Goal: Information Seeking & Learning: Check status

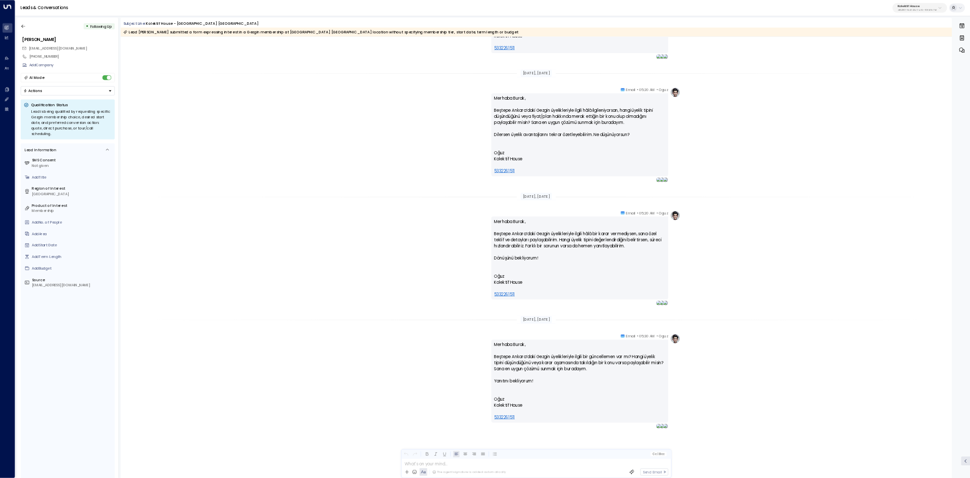
scroll to position [701, 0]
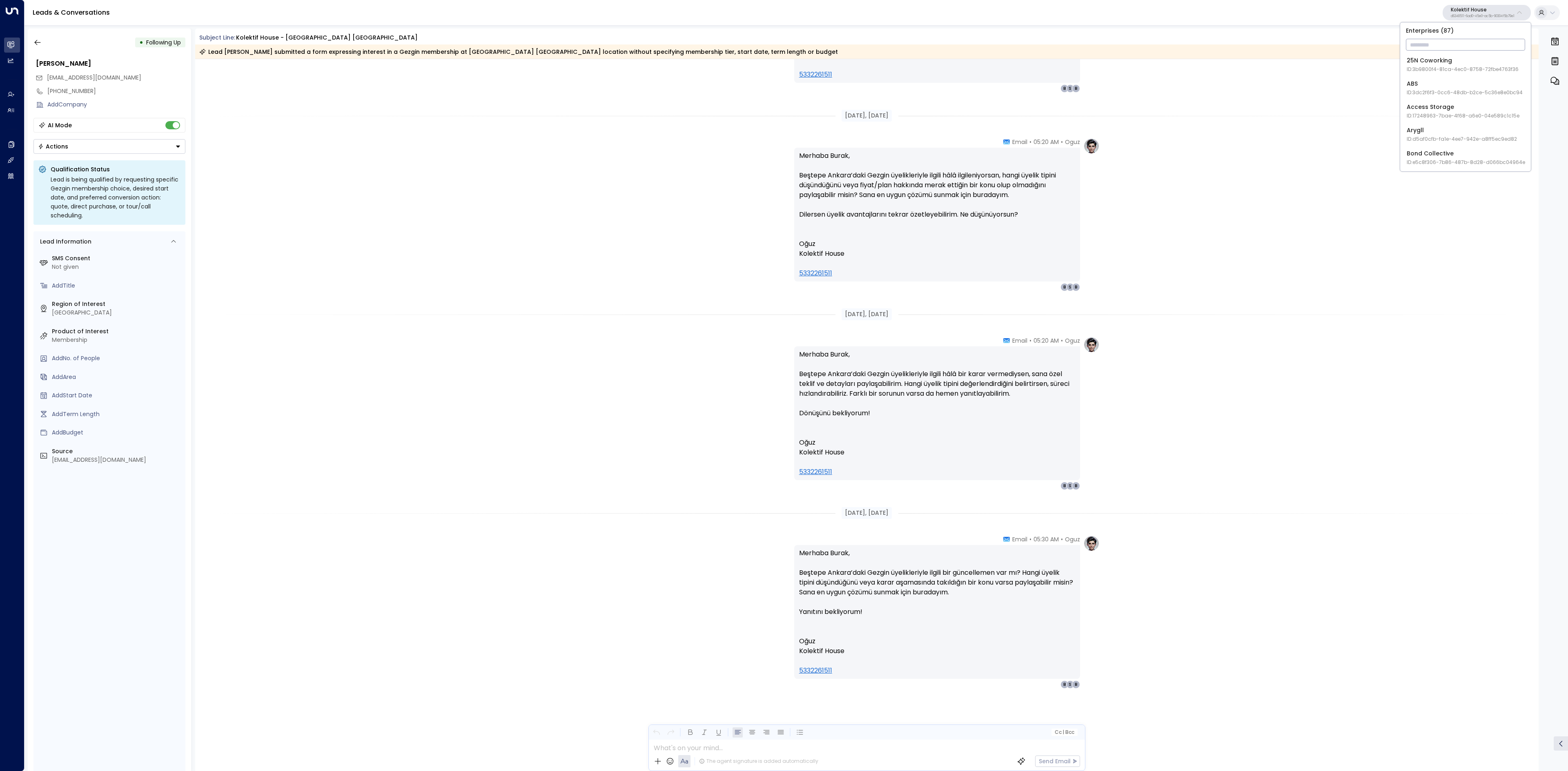
click at [1468, 44] on input "text" at bounding box center [1465, 44] width 120 height 15
type input "***"
click at [1482, 82] on div "Porchester Works ID: 28dc08e1-b8af-409a-b342-858e83c766e4" at bounding box center [1465, 88] width 116 height 17
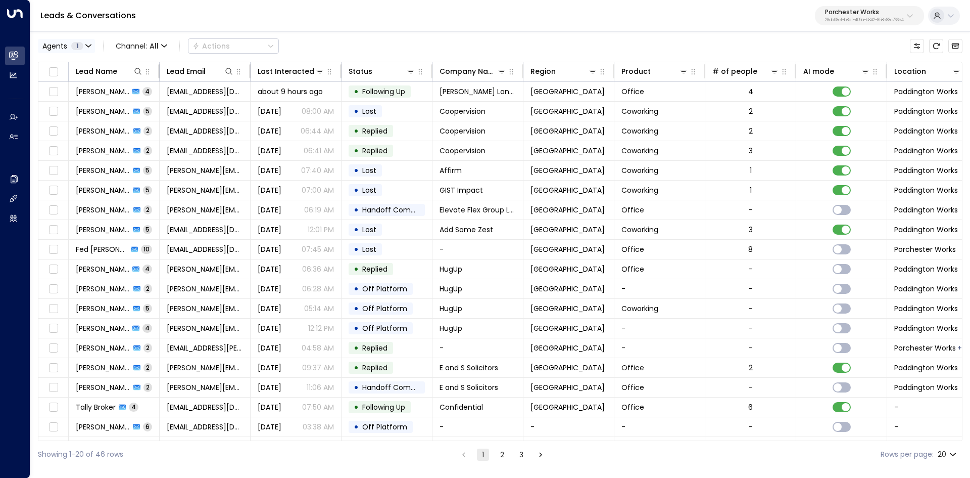
drag, startPoint x: 1809, startPoint y: 9, endPoint x: 56, endPoint y: 43, distance: 1753.4
click at [56, 43] on span "Agents" at bounding box center [54, 45] width 25 height 7
click at [48, 65] on div "[PERSON_NAME]" at bounding box center [114, 66] width 141 height 11
drag, startPoint x: 104, startPoint y: 66, endPoint x: 53, endPoint y: 66, distance: 51.0
click at [53, 66] on div "[PERSON_NAME]" at bounding box center [114, 66] width 141 height 11
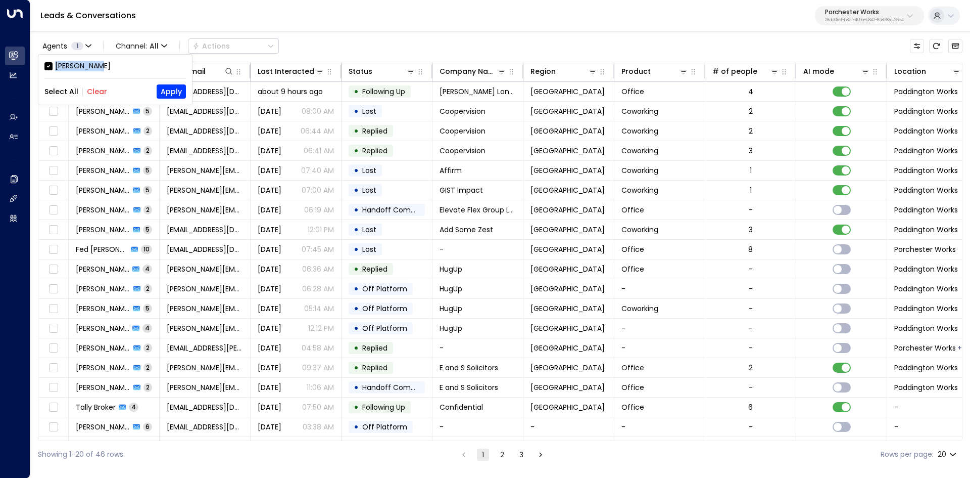
copy div "[PERSON_NAME]"
click at [8, 140] on div at bounding box center [485, 239] width 970 height 478
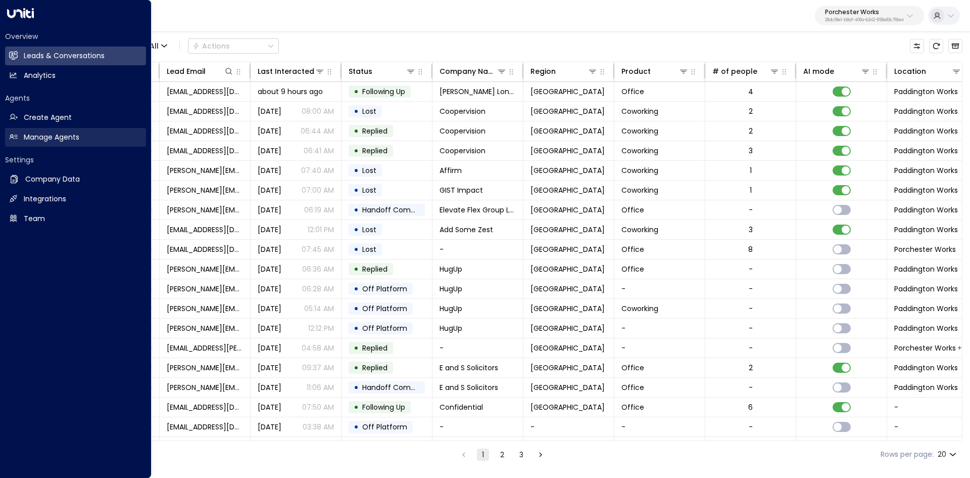
click at [21, 134] on link "Manage Agents Manage Agents" at bounding box center [75, 137] width 141 height 19
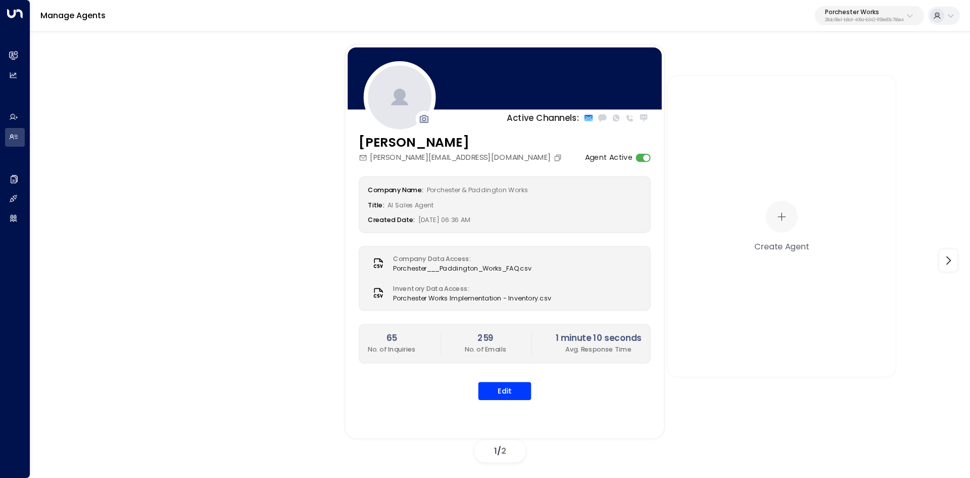
click at [523, 334] on div "Company Name: Porchester & Paddington Works Title: AI Sales Agent Created Date:…" at bounding box center [505, 287] width 292 height 223
click at [516, 392] on button "Edit" at bounding box center [505, 391] width 53 height 18
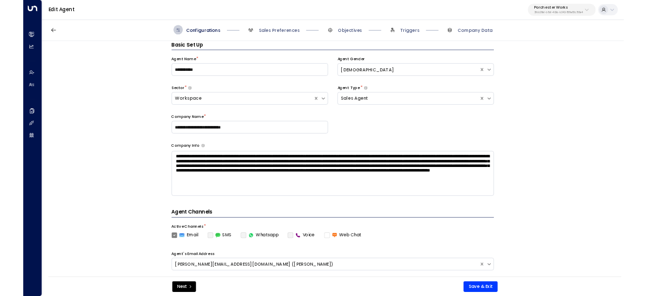
scroll to position [15, 0]
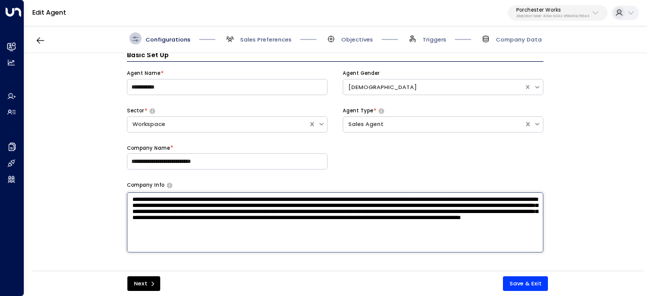
drag, startPoint x: 136, startPoint y: 200, endPoint x: 361, endPoint y: 257, distance: 231.7
click at [361, 257] on div "**********" at bounding box center [335, 224] width 416 height 348
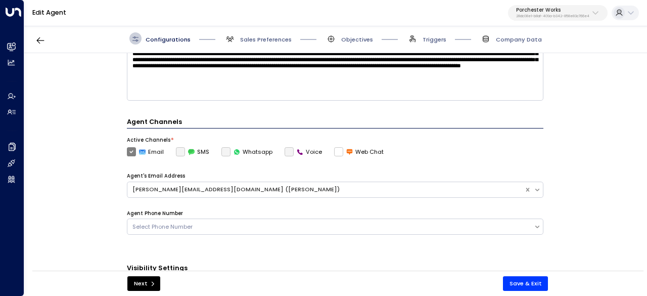
scroll to position [217, 0]
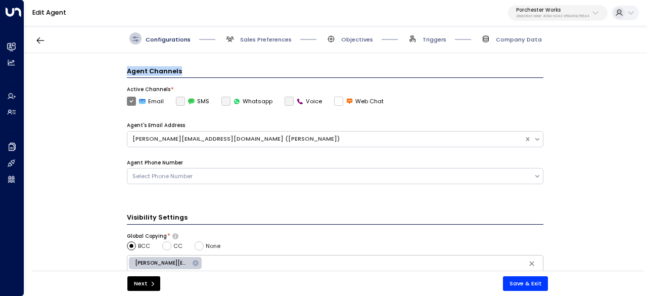
drag, startPoint x: 123, startPoint y: 67, endPoint x: 186, endPoint y: 72, distance: 62.9
click at [186, 72] on div "**********" at bounding box center [335, 164] width 622 height 223
copy h4 "Agent Channels"
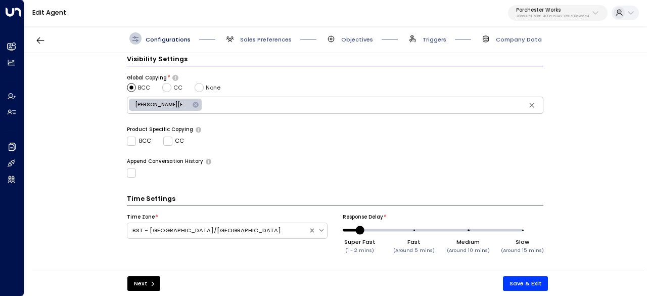
scroll to position [378, 0]
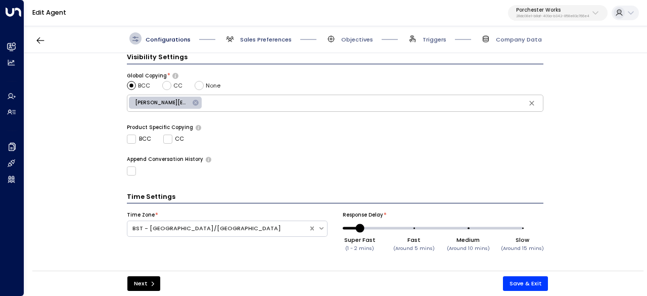
click at [255, 38] on span "Sales Preferences" at bounding box center [266, 39] width 52 height 8
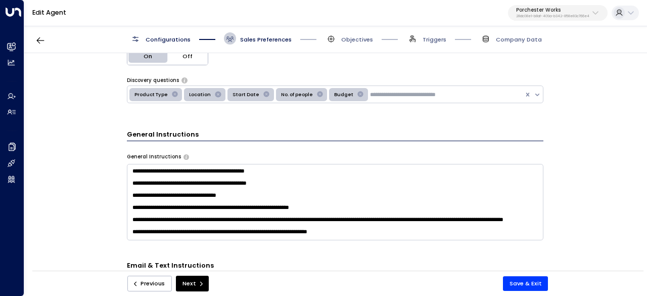
scroll to position [152, 0]
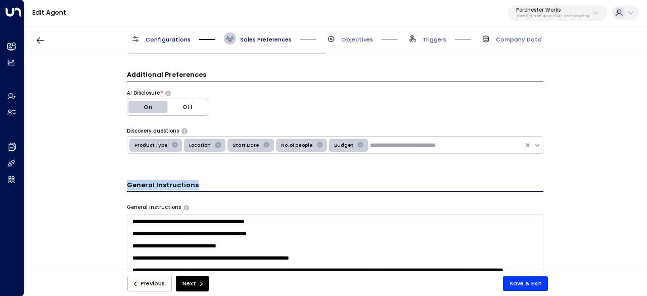
drag, startPoint x: 126, startPoint y: 183, endPoint x: 232, endPoint y: 183, distance: 106.1
click at [232, 183] on h3 "General Instructions" at bounding box center [335, 186] width 416 height 12
copy h3 "General Instructions"
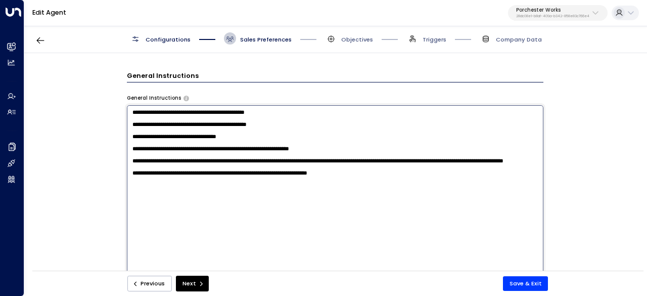
scroll to position [303, 0]
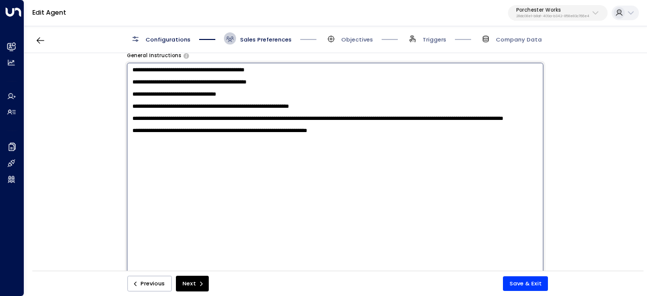
drag, startPoint x: 126, startPoint y: 223, endPoint x: 434, endPoint y: 198, distance: 308.8
click at [432, 198] on textarea "**********" at bounding box center [335, 170] width 416 height 214
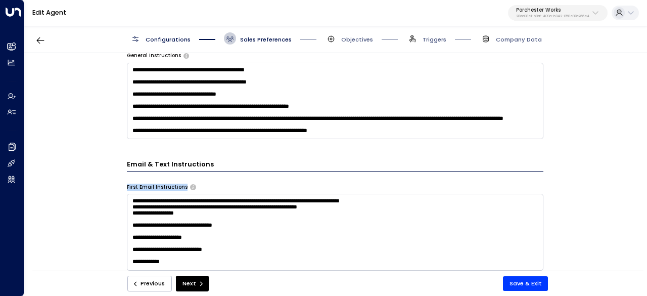
drag, startPoint x: 138, startPoint y: 184, endPoint x: 197, endPoint y: 184, distance: 59.1
click at [197, 184] on div "**********" at bounding box center [335, 164] width 622 height 223
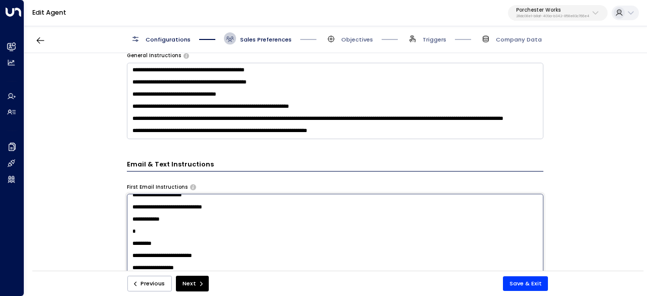
scroll to position [258, 0]
drag, startPoint x: 136, startPoint y: 204, endPoint x: 484, endPoint y: 248, distance: 350.5
click at [479, 251] on textarea "**********" at bounding box center [335, 301] width 416 height 214
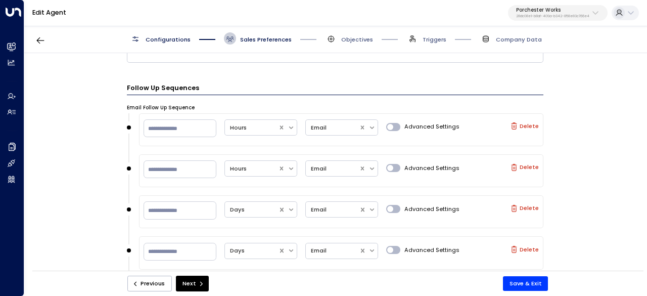
scroll to position [562, 0]
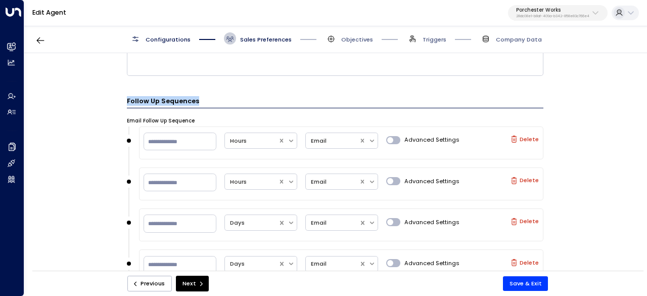
drag, startPoint x: 122, startPoint y: 55, endPoint x: 231, endPoint y: 102, distance: 118.2
click at [231, 102] on div "**********" at bounding box center [335, 164] width 622 height 223
copy h3 "Follow Up Sequences"
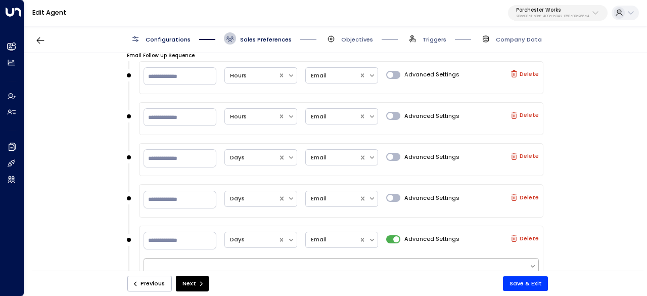
scroll to position [702, 0]
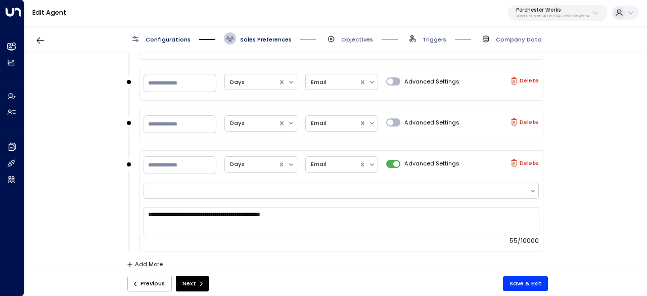
click at [230, 198] on div "**********" at bounding box center [341, 213] width 395 height 64
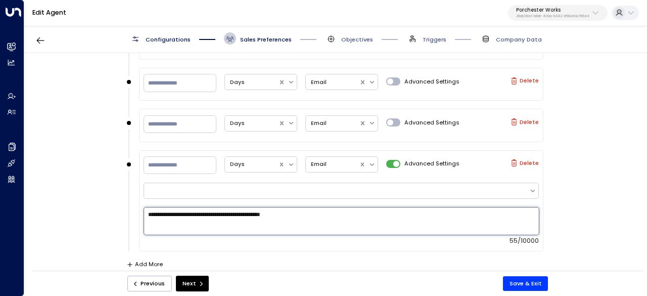
click at [227, 207] on textarea "**********" at bounding box center [342, 221] width 396 height 28
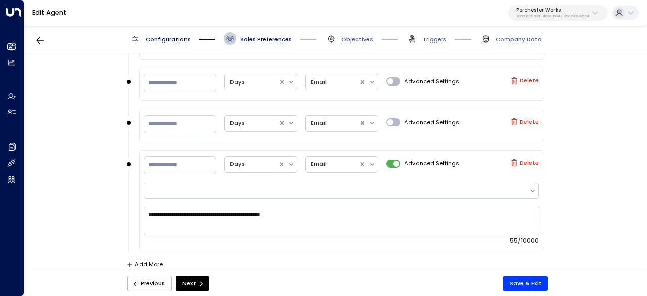
click at [622, 212] on div "**********" at bounding box center [335, 164] width 622 height 223
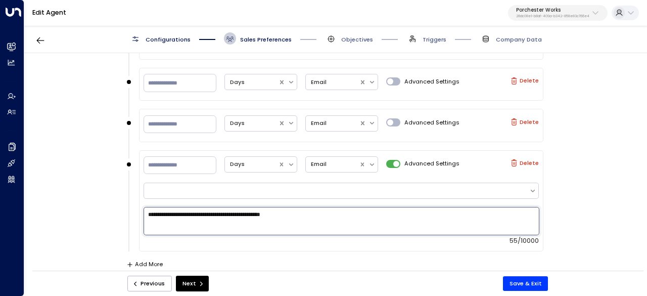
click at [415, 219] on textarea "**********" at bounding box center [342, 221] width 396 height 28
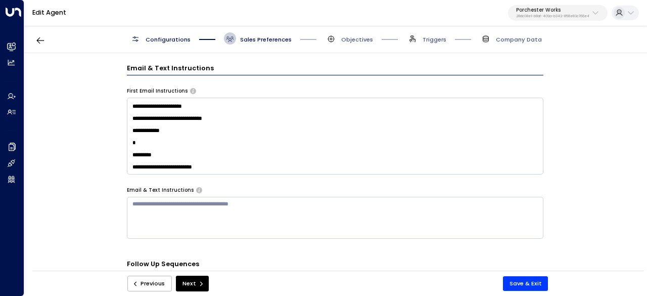
scroll to position [106, 0]
click at [346, 38] on span "Objectives" at bounding box center [357, 39] width 32 height 8
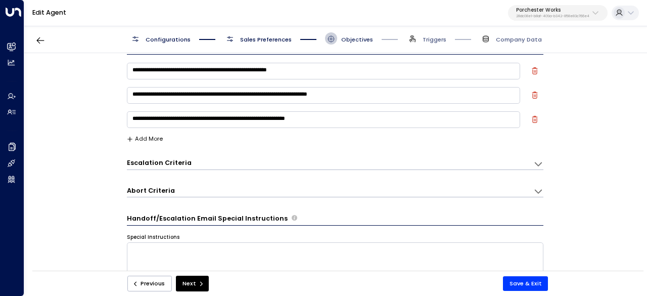
scroll to position [12, 0]
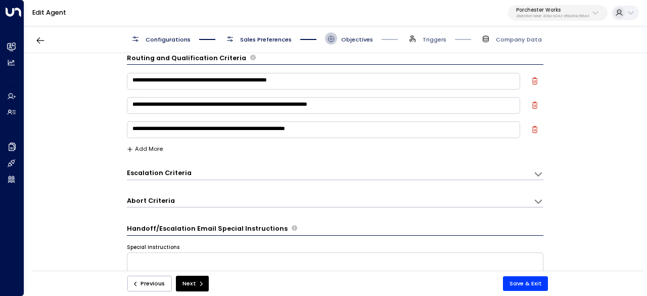
click at [354, 38] on span "Objectives" at bounding box center [357, 39] width 32 height 8
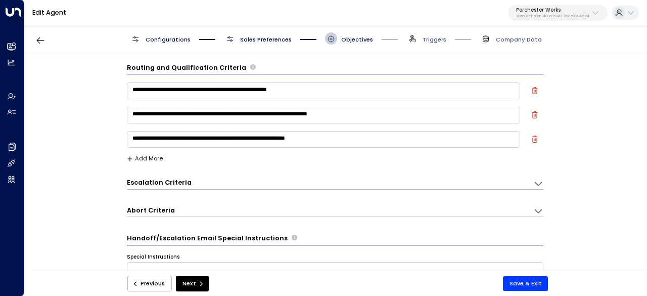
scroll to position [0, 0]
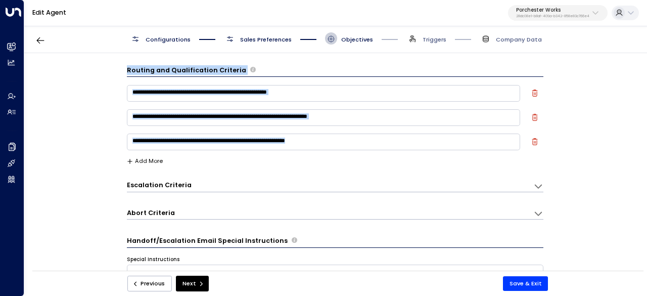
drag, startPoint x: 122, startPoint y: 71, endPoint x: 356, endPoint y: 152, distance: 247.4
click at [356, 152] on div "**********" at bounding box center [335, 164] width 622 height 223
copy div "**********"
click at [157, 186] on h3 "Escalation Criteria" at bounding box center [159, 184] width 65 height 9
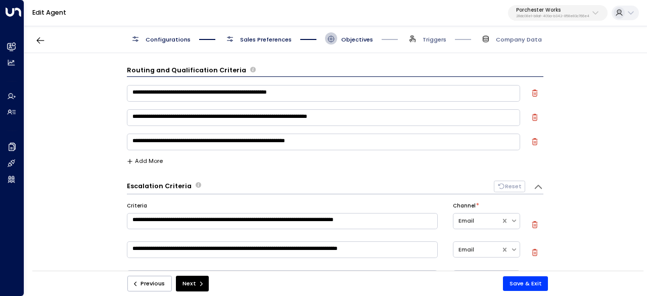
drag, startPoint x: 120, startPoint y: 183, endPoint x: 214, endPoint y: 184, distance: 94.0
click at [214, 184] on div "**********" at bounding box center [335, 164] width 622 height 223
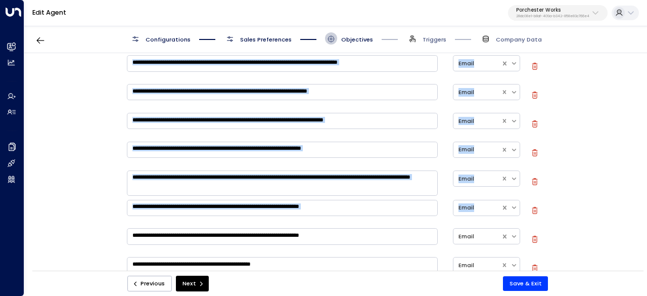
scroll to position [202, 0]
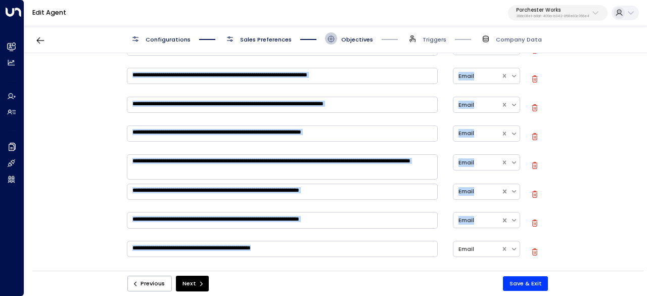
drag, startPoint x: 123, startPoint y: 206, endPoint x: 313, endPoint y: 248, distance: 194.5
click at [310, 251] on div "**********" at bounding box center [335, 164] width 622 height 223
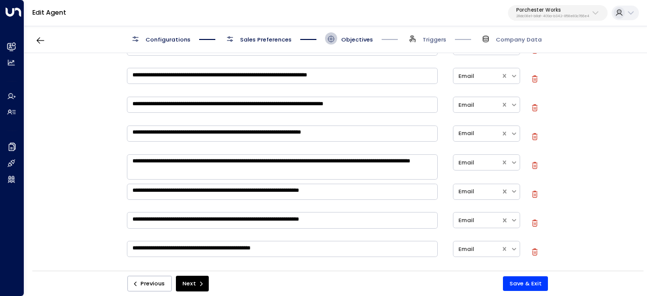
click at [309, 248] on textarea "**********" at bounding box center [282, 249] width 311 height 16
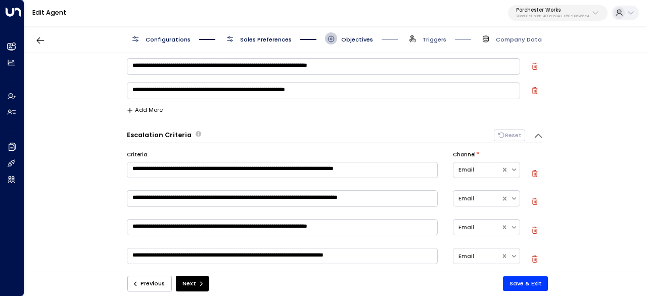
scroll to position [51, 0]
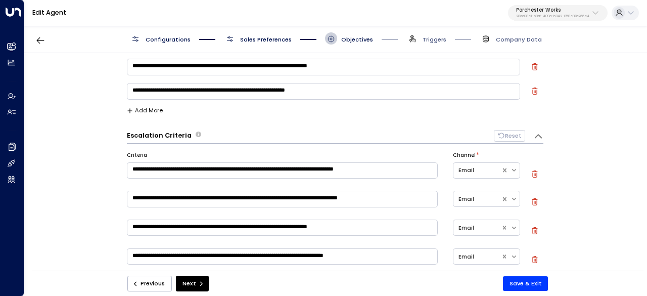
drag, startPoint x: 317, startPoint y: 246, endPoint x: 128, endPoint y: 134, distance: 219.4
click at [107, 104] on div "**********" at bounding box center [335, 164] width 622 height 223
drag, startPoint x: 130, startPoint y: 154, endPoint x: 209, endPoint y: 172, distance: 80.9
click at [209, 172] on div "**********" at bounding box center [282, 169] width 311 height 35
click at [181, 162] on textarea "**********" at bounding box center [282, 170] width 311 height 16
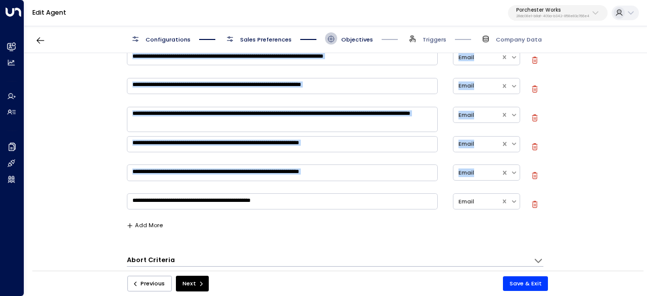
scroll to position [253, 0]
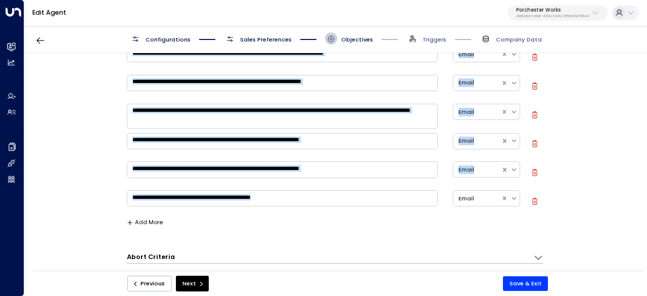
drag, startPoint x: 123, startPoint y: 152, endPoint x: 311, endPoint y: 207, distance: 195.3
click at [315, 210] on div "**********" at bounding box center [335, 164] width 622 height 223
copy div "**********"
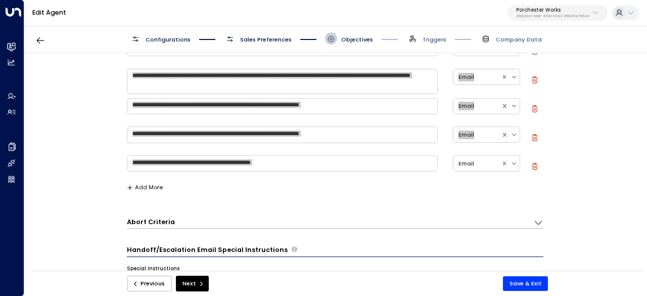
scroll to position [303, 0]
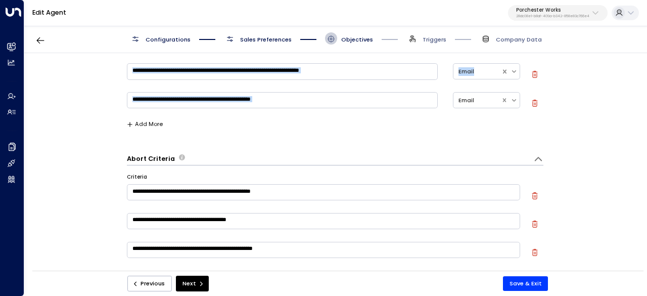
scroll to position [404, 0]
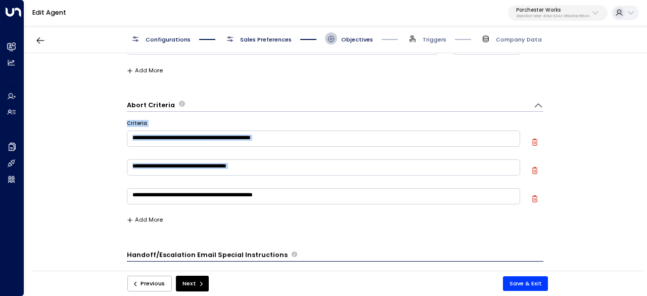
drag, startPoint x: 122, startPoint y: 103, endPoint x: 291, endPoint y: 198, distance: 193.7
click at [291, 198] on div "**********" at bounding box center [335, 164] width 622 height 223
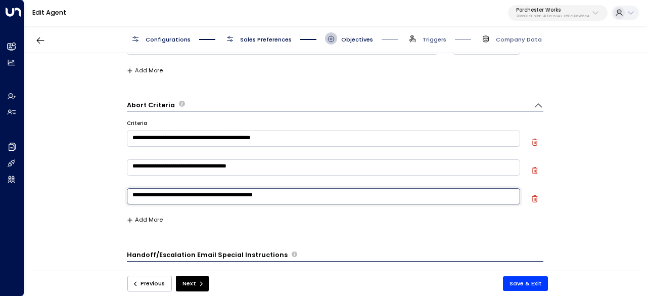
drag, startPoint x: 292, startPoint y: 196, endPoint x: 155, endPoint y: 106, distance: 164.3
click at [101, 92] on div "**********" at bounding box center [335, 164] width 622 height 223
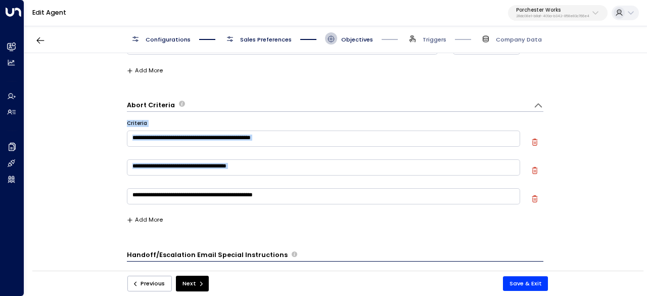
drag, startPoint x: 120, startPoint y: 104, endPoint x: 286, endPoint y: 198, distance: 190.6
click at [284, 198] on div "**********" at bounding box center [335, 164] width 622 height 223
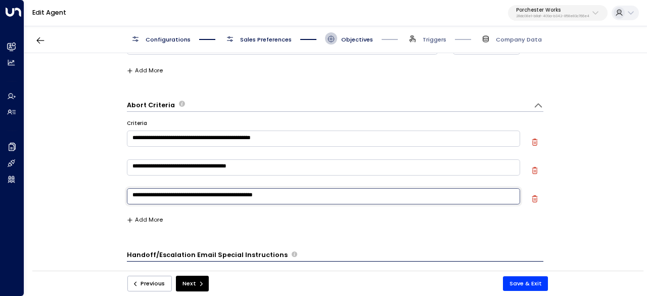
drag, startPoint x: 292, startPoint y: 197, endPoint x: 108, endPoint y: 98, distance: 208.7
click at [107, 99] on div "**********" at bounding box center [335, 164] width 622 height 223
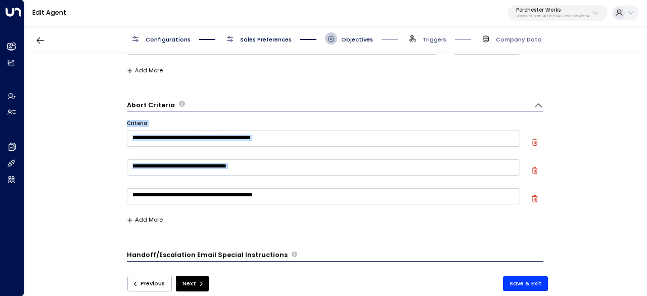
drag, startPoint x: 121, startPoint y: 103, endPoint x: 291, endPoint y: 193, distance: 191.9
click at [288, 198] on div "**********" at bounding box center [335, 164] width 622 height 223
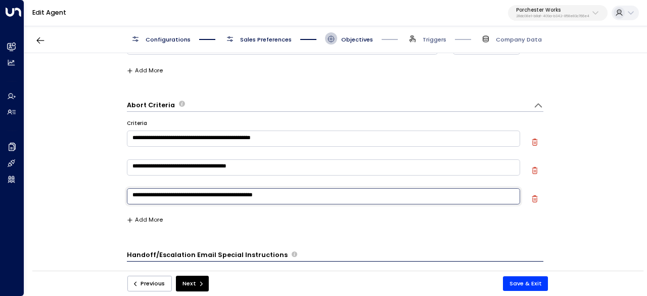
drag, startPoint x: 291, startPoint y: 192, endPoint x: 123, endPoint y: 114, distance: 184.7
click at [123, 114] on div "**********" at bounding box center [335, 164] width 622 height 223
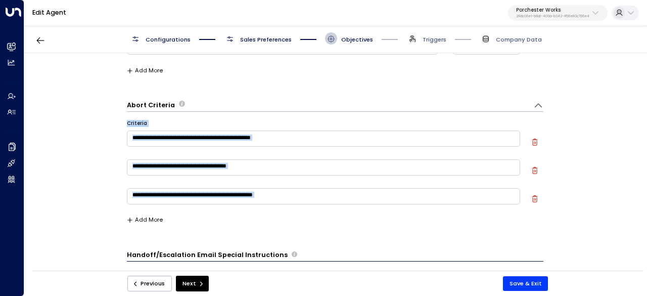
drag, startPoint x: 124, startPoint y: 124, endPoint x: 289, endPoint y: 209, distance: 185.6
click at [289, 209] on div "**********" at bounding box center [335, 164] width 622 height 223
copy div "**********"
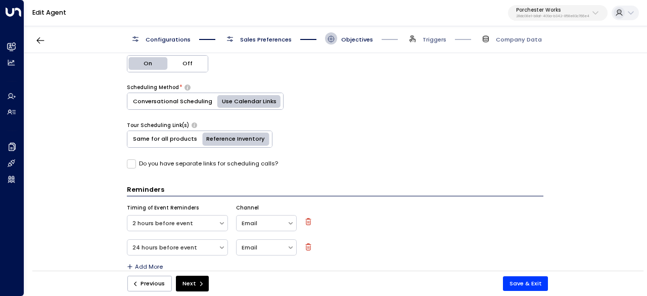
scroll to position [880, 0]
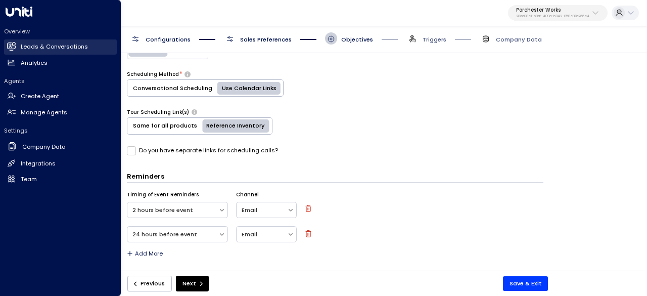
click at [9, 44] on icon at bounding box center [12, 46] width 8 height 6
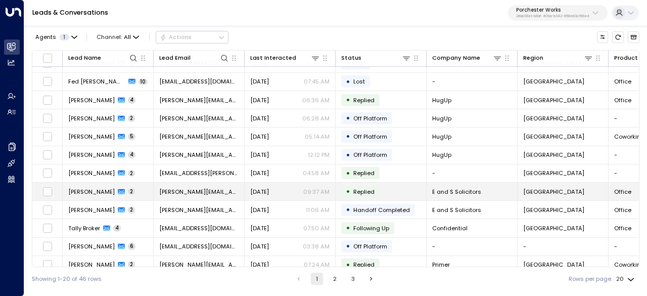
scroll to position [165, 0]
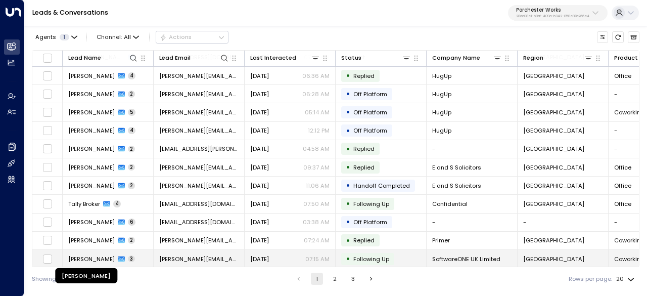
click at [91, 258] on span "Dominic Bangay-Wilding" at bounding box center [91, 259] width 46 height 8
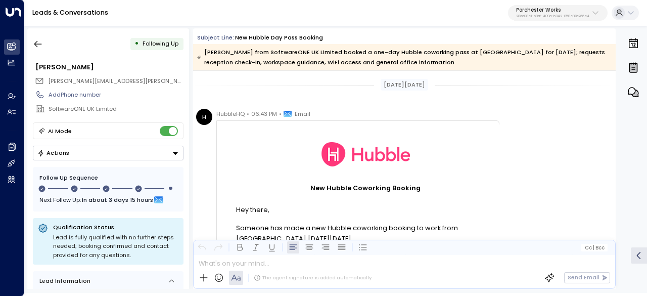
drag, startPoint x: 196, startPoint y: 36, endPoint x: 491, endPoint y: 65, distance: 296.6
click at [491, 65] on div "Subject Line: New Hubble Day Pass Booking Dominic Bangay-Wilding from SoftwareO…" at bounding box center [404, 51] width 422 height 37
drag, startPoint x: 301, startPoint y: 111, endPoint x: 286, endPoint y: 101, distance: 17.5
click at [301, 111] on span "Email" at bounding box center [303, 114] width 16 height 10
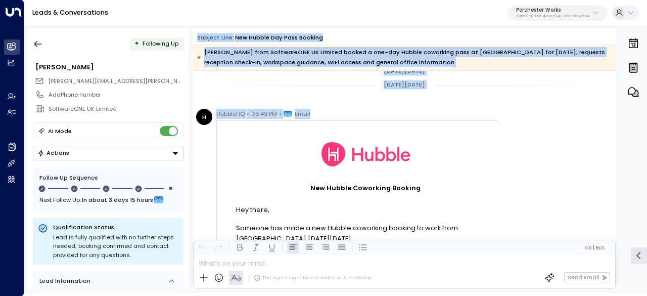
scroll to position [152, 0]
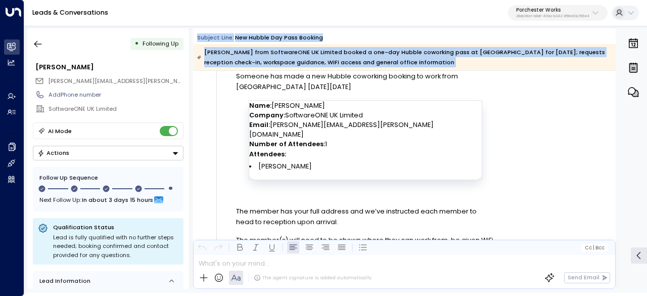
drag, startPoint x: 248, startPoint y: 42, endPoint x: 454, endPoint y: 158, distance: 236.6
click at [454, 158] on div "Subject Line: New Hubble Day Pass Booking Dominic Bangay-Wilding from SoftwareO…" at bounding box center [404, 158] width 422 height 260
copy div "Subject Line: New Hubble Day Pass Booking Dominic Bangay-Wilding from SoftwareO…"
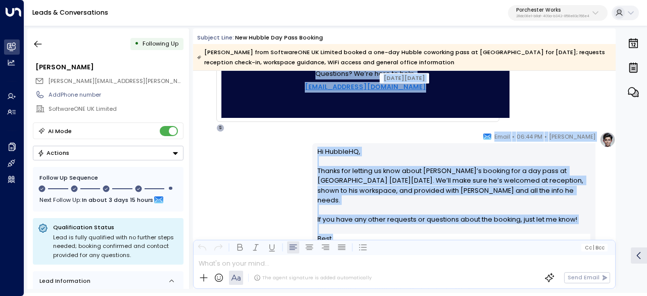
scroll to position [417, 0]
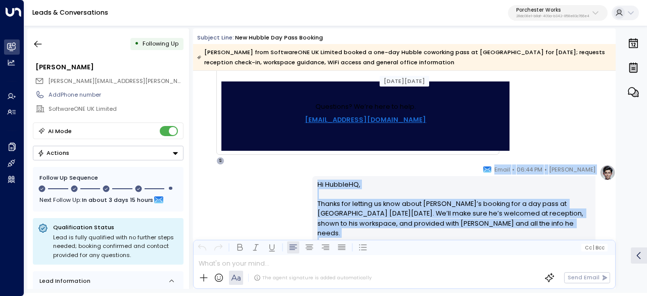
drag, startPoint x: 364, startPoint y: 213, endPoint x: 562, endPoint y: 171, distance: 202.5
click at [562, 171] on div "Annie Ingle • 06:44 PM • Email Hi HubbleHQ, Thanks for letting us know about Do…" at bounding box center [453, 250] width 283 height 173
copy div "Annie Ingle • 06:44 PM • Email Hi HubbleHQ, Thanks for letting us know about Do…"
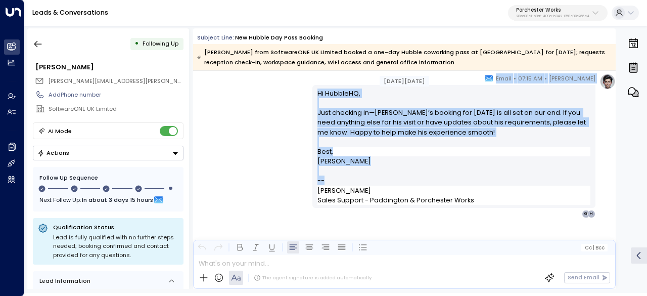
scroll to position [720, 0]
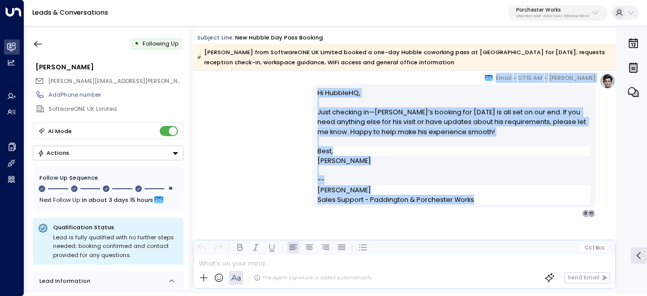
drag, startPoint x: 374, startPoint y: 150, endPoint x: 567, endPoint y: 198, distance: 198.3
copy div "Aug 08, 20 days ago Annie Ingle • 07:15 AM • Email Hi HubbleHQ, Just checking i…"
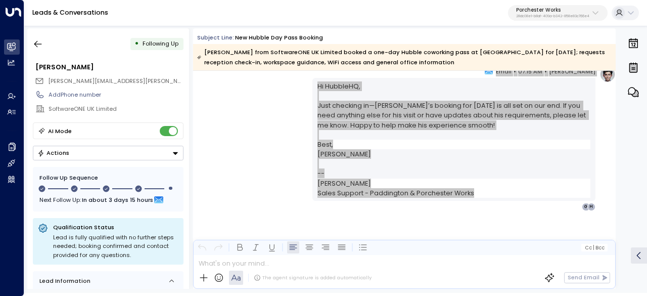
scroll to position [729, 0]
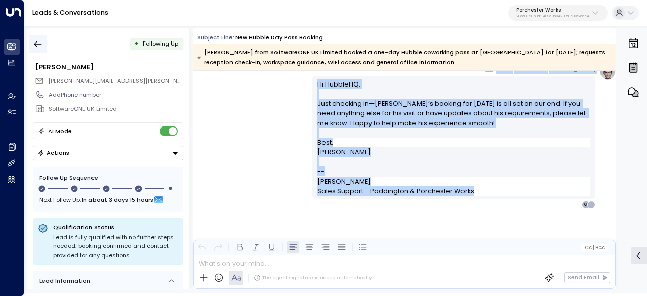
click at [37, 49] on button "button" at bounding box center [38, 44] width 18 height 18
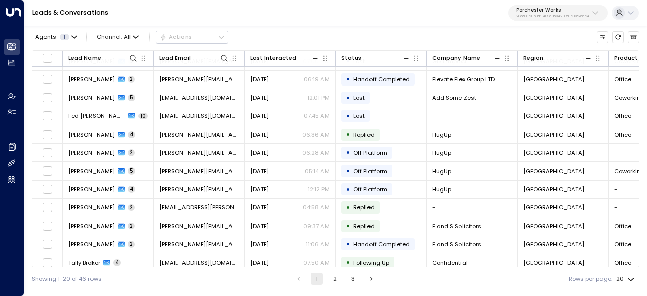
scroll to position [165, 0]
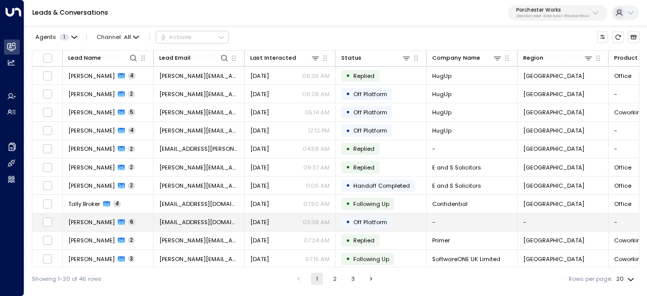
click at [77, 219] on span "Thomas Ims" at bounding box center [91, 222] width 46 height 8
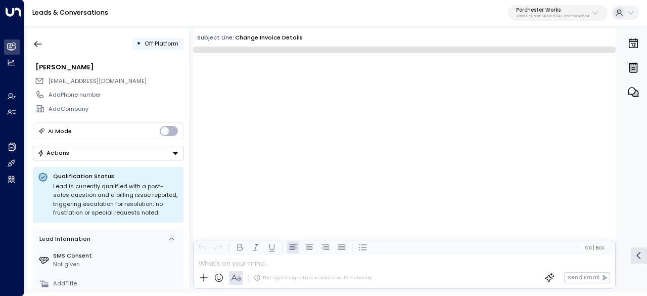
scroll to position [2409, 0]
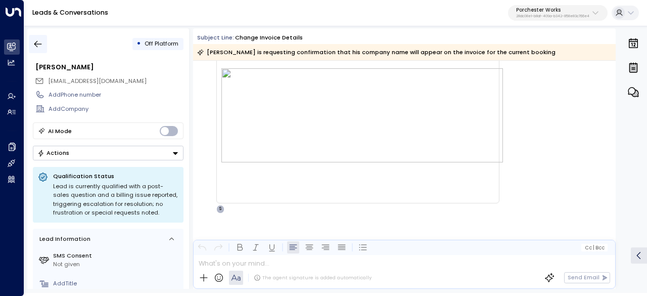
click at [33, 43] on icon "button" at bounding box center [38, 44] width 10 height 10
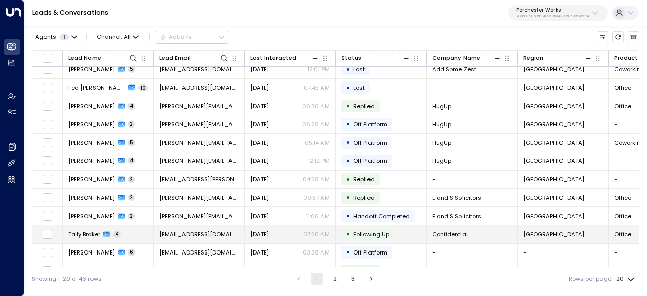
scroll to position [165, 0]
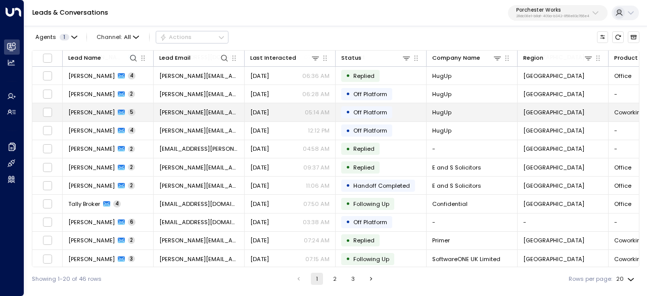
click at [88, 113] on span "Magdalena Nowak" at bounding box center [91, 112] width 46 height 8
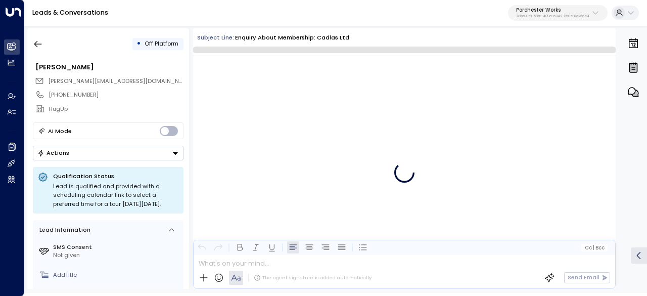
scroll to position [2037, 0]
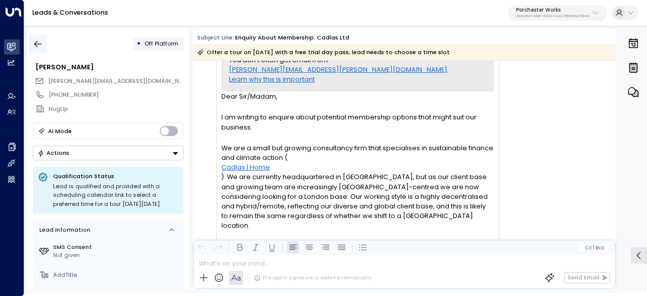
click at [40, 46] on icon "button" at bounding box center [38, 44] width 10 height 10
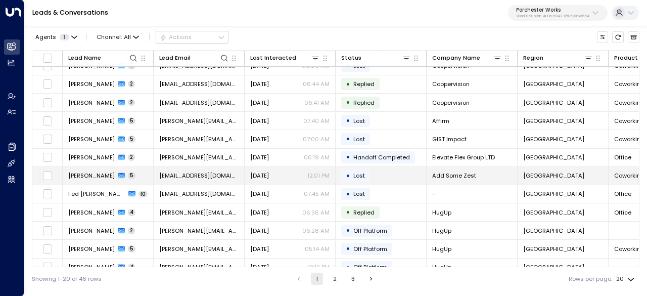
scroll to position [51, 0]
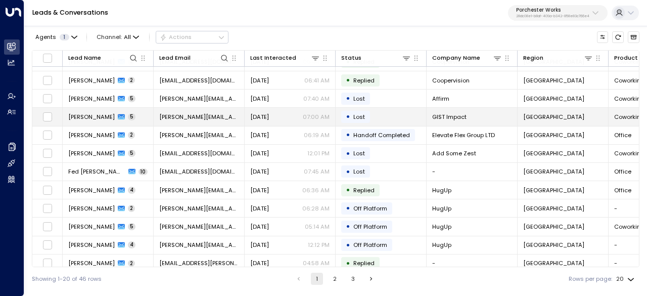
click at [98, 116] on span "Mahima Sukhdev" at bounding box center [91, 117] width 46 height 8
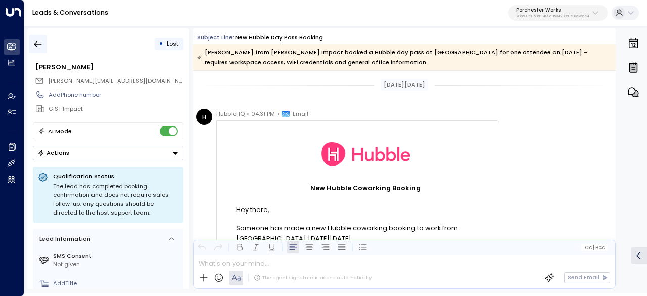
click at [38, 45] on icon "button" at bounding box center [38, 44] width 10 height 10
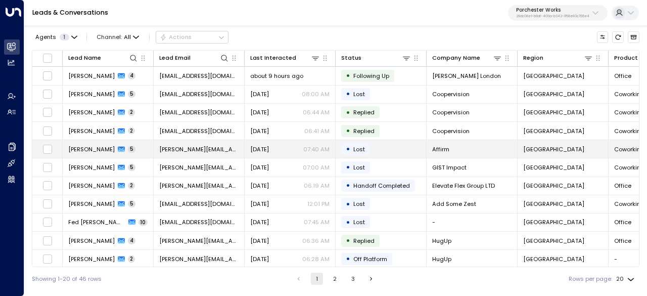
click at [83, 150] on span "[PERSON_NAME]" at bounding box center [91, 149] width 46 height 8
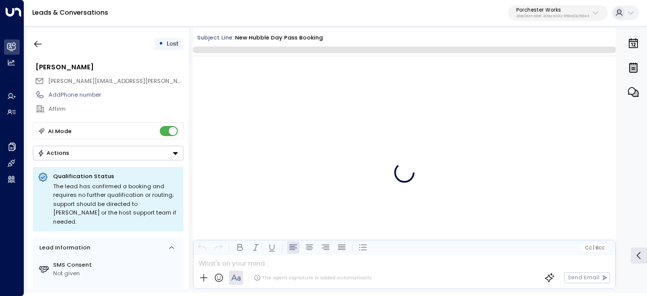
scroll to position [1760, 0]
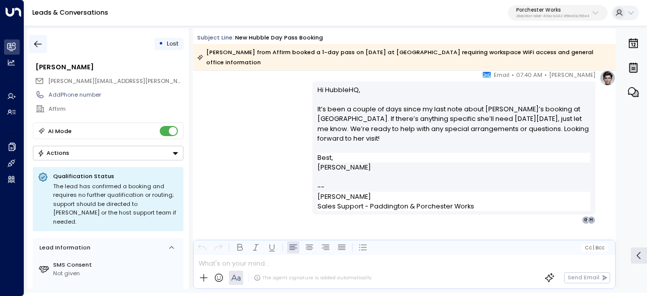
click at [40, 42] on icon "button" at bounding box center [38, 44] width 10 height 10
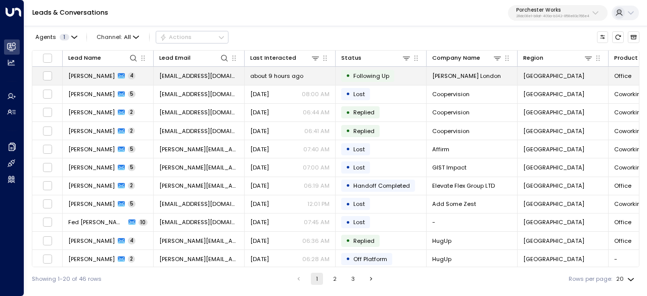
click at [101, 81] on td "Jack Whitehead 4" at bounding box center [108, 76] width 91 height 18
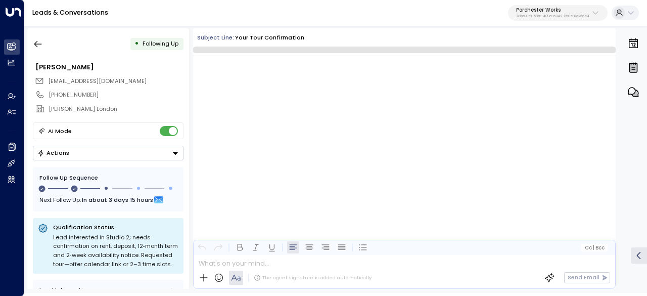
scroll to position [1106, 0]
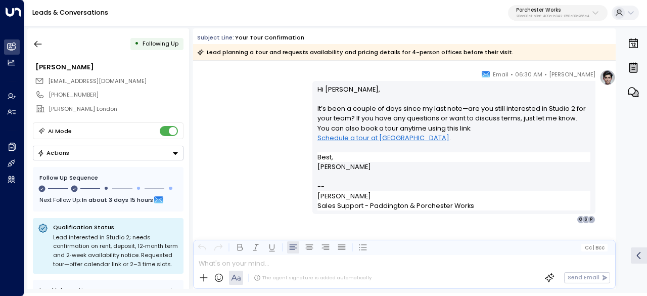
click at [48, 44] on div "• Following Up" at bounding box center [108, 44] width 151 height 18
click at [37, 49] on button "button" at bounding box center [38, 44] width 18 height 18
click at [35, 51] on button "button" at bounding box center [38, 44] width 18 height 18
click at [38, 46] on icon "button" at bounding box center [38, 44] width 10 height 10
click at [43, 39] on button "button" at bounding box center [38, 44] width 18 height 18
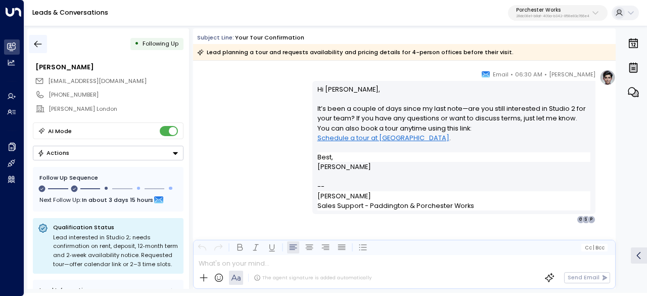
click at [42, 45] on icon "button" at bounding box center [38, 44] width 10 height 10
click at [34, 44] on icon "button" at bounding box center [38, 44] width 8 height 7
click at [38, 43] on icon "button" at bounding box center [38, 44] width 10 height 10
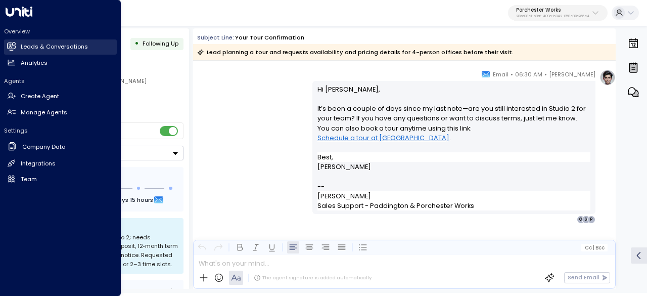
click at [11, 48] on icon at bounding box center [12, 46] width 8 height 6
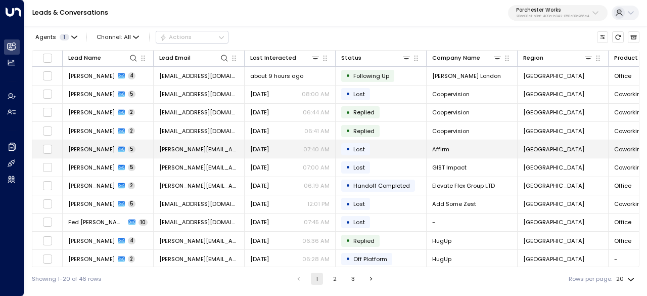
scroll to position [51, 0]
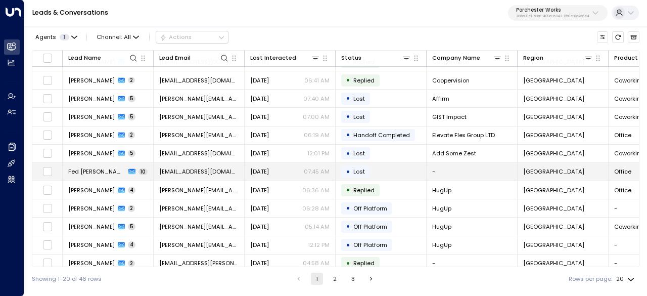
click at [86, 175] on td "Fed Gaskell 10" at bounding box center [108, 172] width 91 height 18
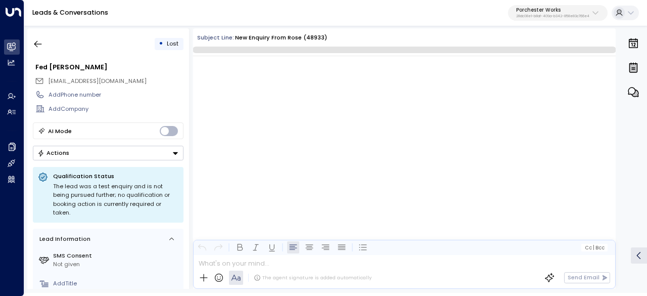
scroll to position [3140, 0]
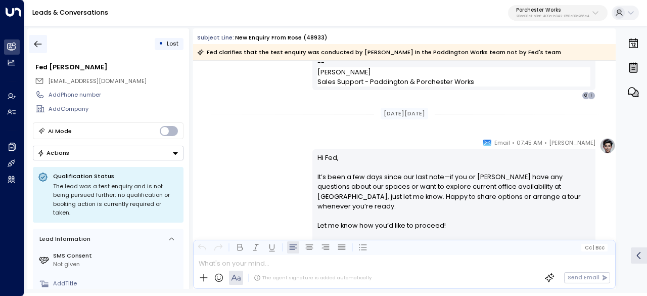
click at [37, 43] on icon "button" at bounding box center [38, 44] width 10 height 10
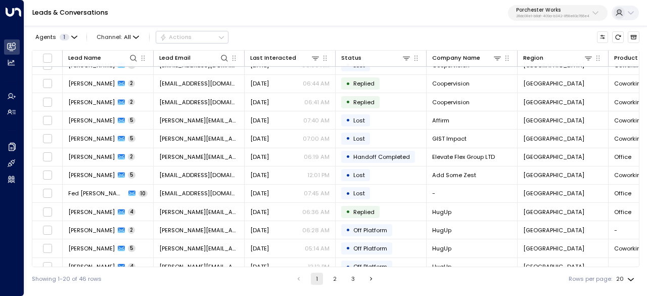
scroll to position [51, 0]
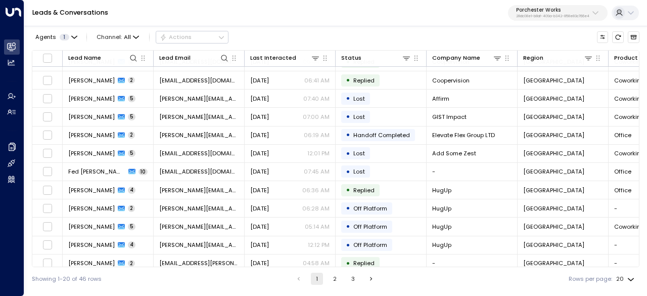
click at [325, 280] on ul "1 2 3" at bounding box center [335, 278] width 85 height 12
click at [340, 277] on li "2" at bounding box center [334, 278] width 13 height 12
click at [333, 276] on button "2" at bounding box center [335, 278] width 12 height 12
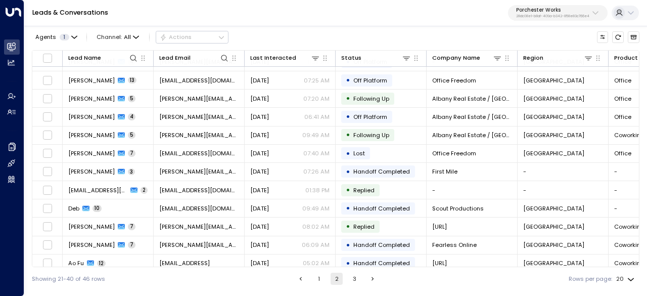
scroll to position [101, 0]
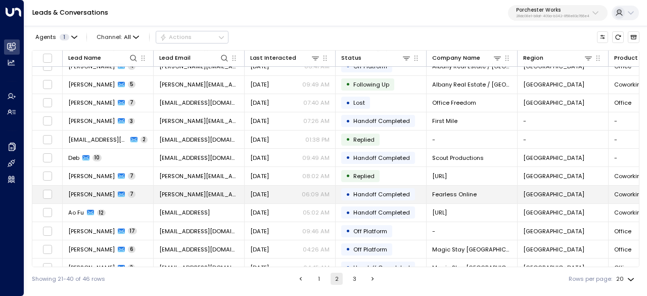
click at [84, 195] on span "Carrie Swift" at bounding box center [91, 194] width 46 height 8
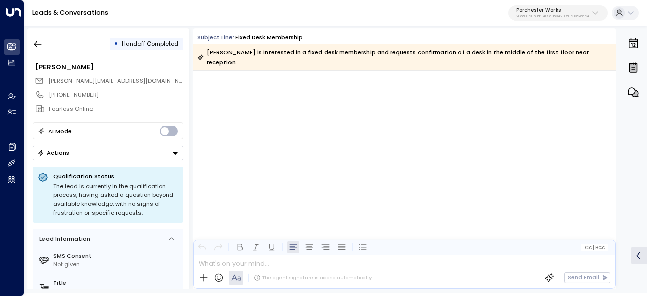
scroll to position [2402, 0]
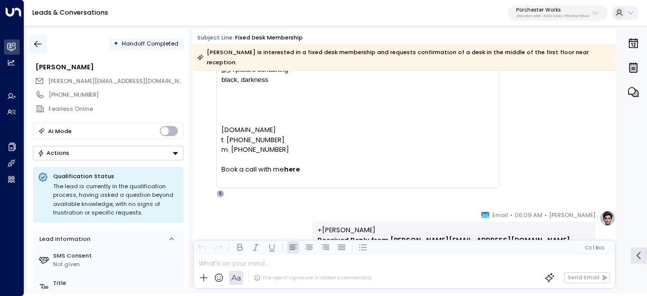
click at [31, 48] on button "button" at bounding box center [38, 44] width 18 height 18
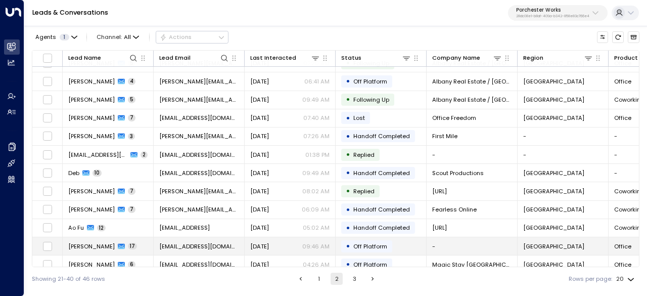
scroll to position [101, 0]
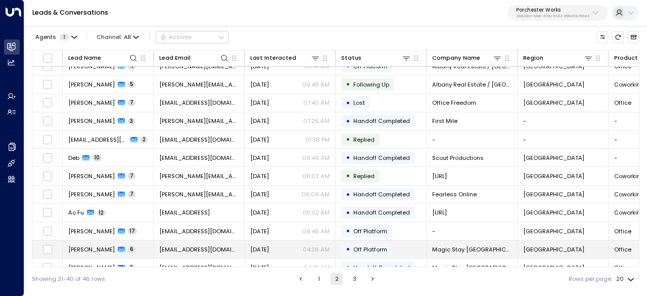
click at [80, 245] on span "Stevie Ward" at bounding box center [91, 249] width 46 height 8
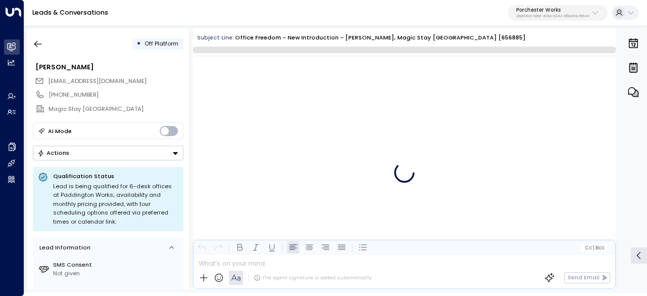
scroll to position [2119, 0]
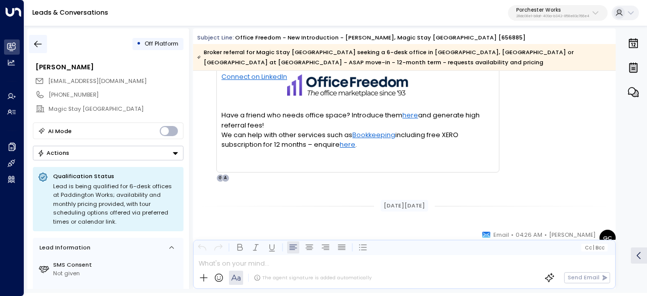
click at [45, 50] on button "button" at bounding box center [38, 44] width 18 height 18
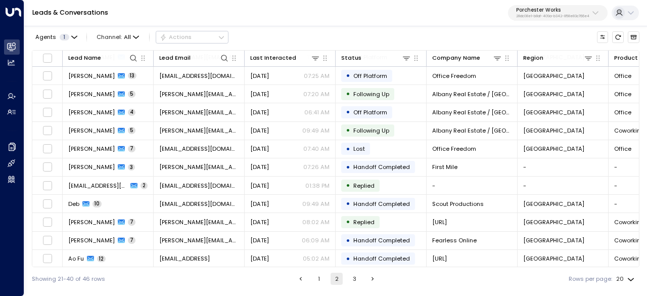
scroll to position [152, 0]
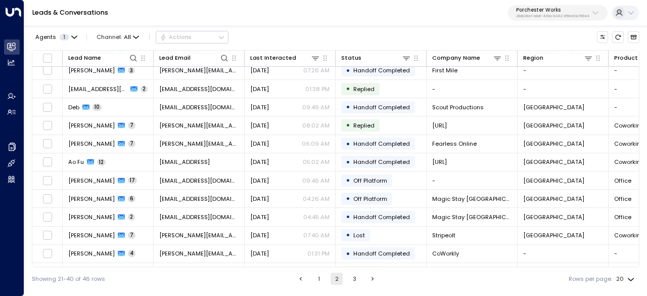
click at [351, 280] on button "3" at bounding box center [355, 278] width 12 height 12
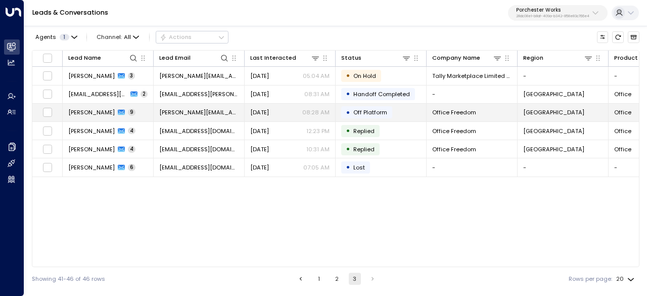
click at [68, 108] on span "Terry Byrne" at bounding box center [91, 112] width 46 height 8
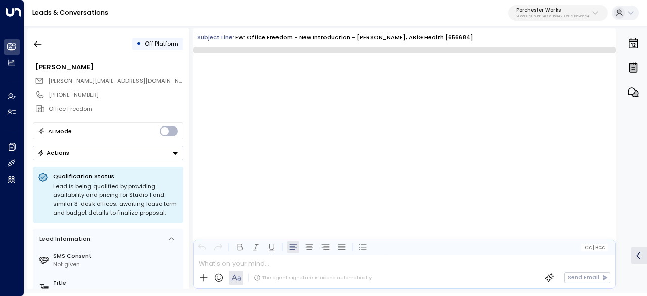
scroll to position [2370, 0]
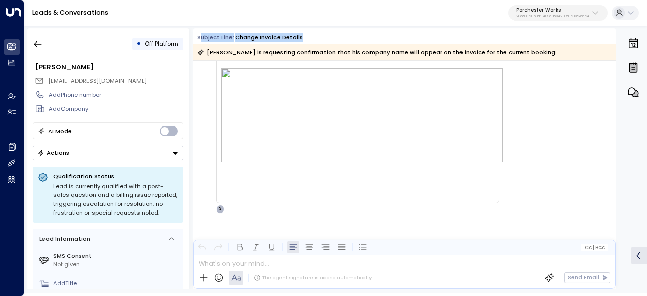
drag, startPoint x: 199, startPoint y: 38, endPoint x: 521, endPoint y: 55, distance: 322.3
click at [521, 55] on div "Subject Line: Change invoice details Thomas is requesting confirmation that his…" at bounding box center [404, 46] width 422 height 27
click at [521, 55] on div "Thomas is requesting confirmation that his company name will appear on the invo…" at bounding box center [404, 52] width 422 height 16
drag, startPoint x: 390, startPoint y: 43, endPoint x: 216, endPoint y: 29, distance: 173.9
click at [216, 29] on div "Subject Line: Change invoice details Thomas is requesting confirmation that his…" at bounding box center [404, 44] width 422 height 32
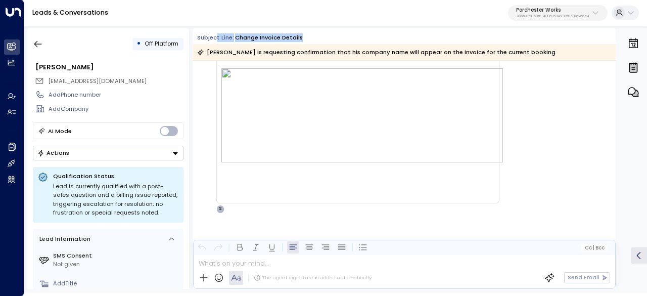
click at [217, 28] on div "Subject Line: Change invoice details Thomas is requesting confirmation that his…" at bounding box center [404, 44] width 422 height 32
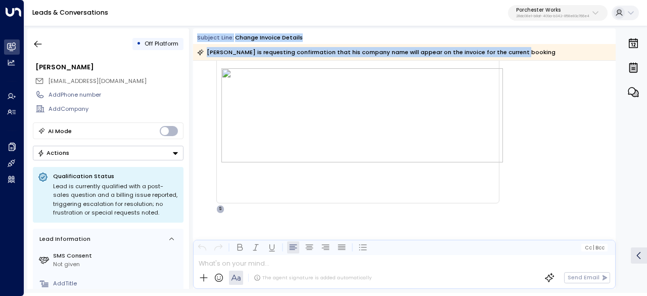
drag, startPoint x: 196, startPoint y: 39, endPoint x: 527, endPoint y: 56, distance: 330.9
click at [527, 56] on div "Subject Line: Change invoice details Thomas is requesting confirmation that his…" at bounding box center [404, 46] width 422 height 27
copy div "Subject Line: Change invoice details Thomas is requesting confirmation that his…"
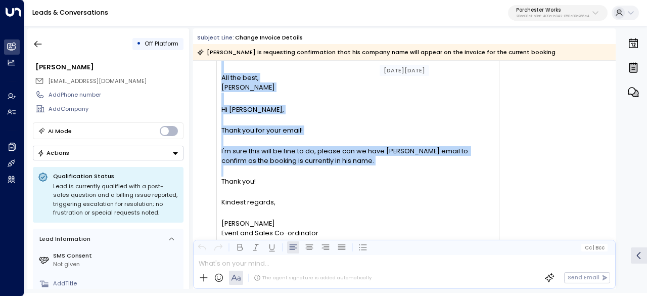
scroll to position [101, 0]
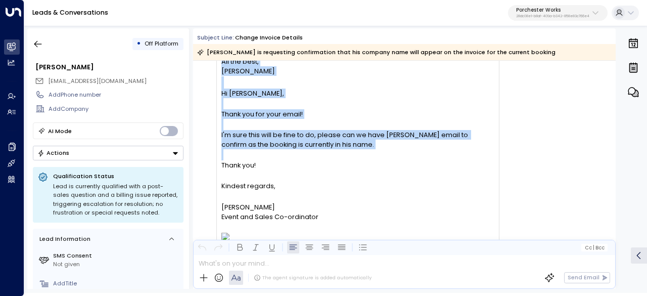
drag, startPoint x: 371, startPoint y: 74, endPoint x: 419, endPoint y: 213, distance: 146.6
copy div "Aug 05, 23 days ago TI Thomas Ims • 10:13 AM • Email Hi Ben, Can you please con…"
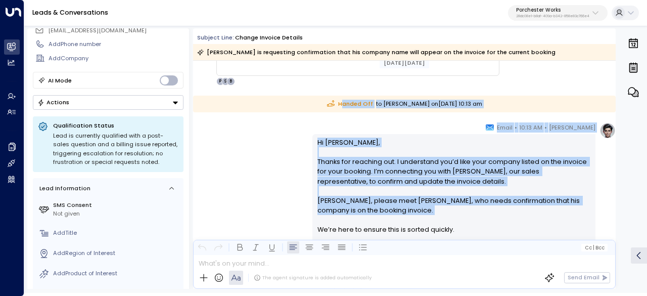
scroll to position [556, 0]
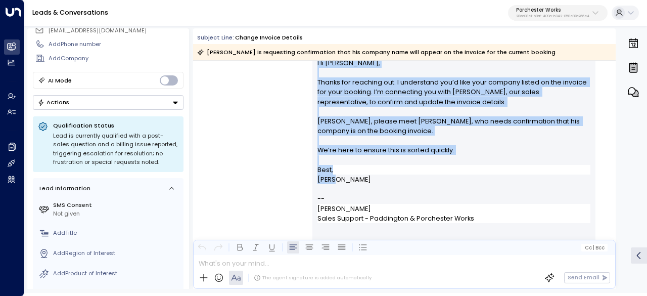
drag, startPoint x: 316, startPoint y: 123, endPoint x: 511, endPoint y: 175, distance: 202.5
copy div "anded Off to Georgina Camp on Tuesday, Aug 05 2025 at 10:13 am Annie Ingle • 10…"
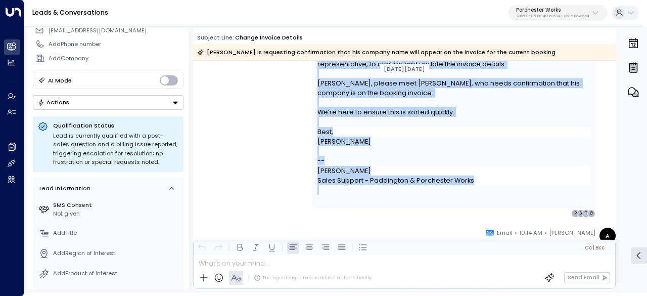
scroll to position [859, 0]
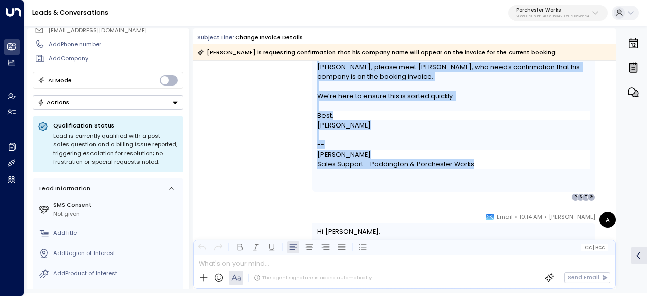
drag, startPoint x: 324, startPoint y: 121, endPoint x: 509, endPoint y: 162, distance: 188.9
copy div "Takeover by Annie on Tuesday, Aug 05 2025 at 10:13 am A Annie • 10:13 AM • Emai…"
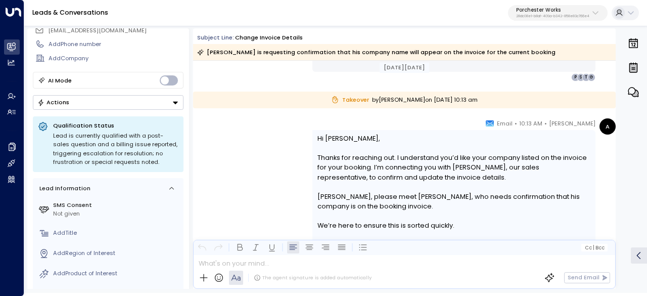
scroll to position [707, 0]
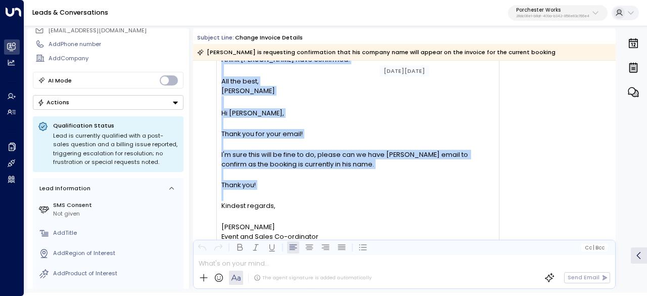
scroll to position [1364, 0]
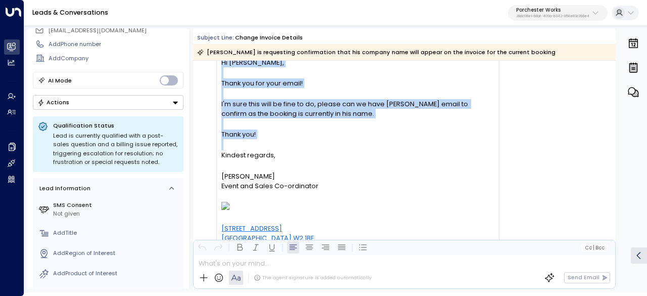
drag, startPoint x: 515, startPoint y: 146, endPoint x: 536, endPoint y: 182, distance: 42.1
copy div "Aug 07, 21 days ago TI Thomas Ims • 06:08 AM • Email Hi Ella, I think Ben have …"
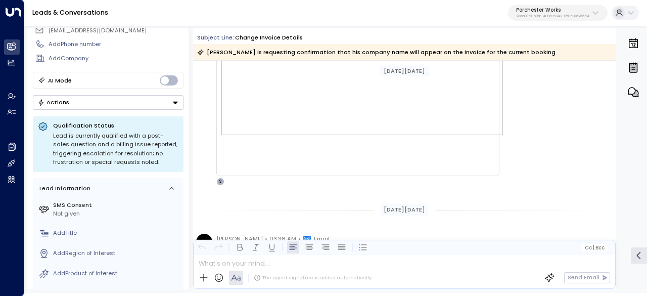
scroll to position [1667, 0]
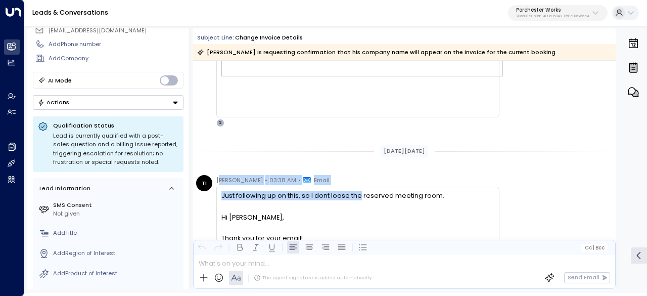
drag, startPoint x: 218, startPoint y: 180, endPoint x: 360, endPoint y: 192, distance: 142.0
drag, startPoint x: 361, startPoint y: 193, endPoint x: 353, endPoint y: 193, distance: 8.1
click at [361, 193] on div "Just following up on this, so I dont loose the reserved meeting room." at bounding box center [357, 196] width 272 height 10
click at [233, 179] on span "Thomas Ims" at bounding box center [239, 180] width 46 height 10
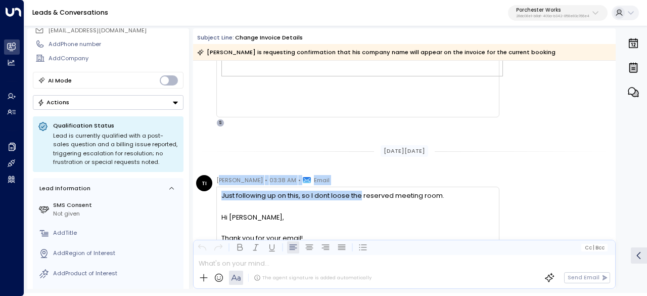
click at [220, 176] on span "Thomas Ims" at bounding box center [239, 180] width 46 height 10
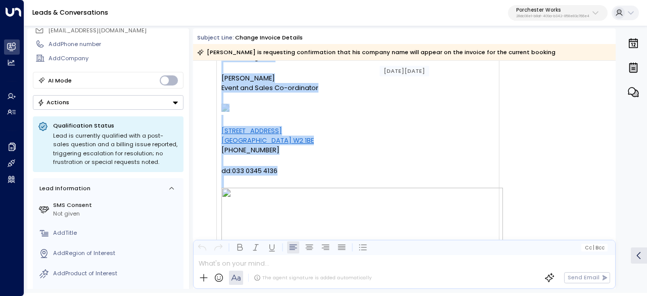
scroll to position [1970, 0]
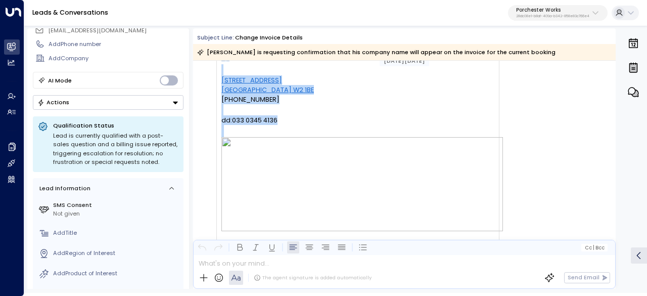
drag, startPoint x: 212, startPoint y: 177, endPoint x: 470, endPoint y: 202, distance: 258.9
click at [470, 202] on div "TI Thomas Ims • 03:38 AM • Email Just following up on this, so I dont loose the…" at bounding box center [347, 77] width 303 height 410
copy div "Thomas Ims • 03:38 AM • Email Just following up on this, so I dont loose the re…"
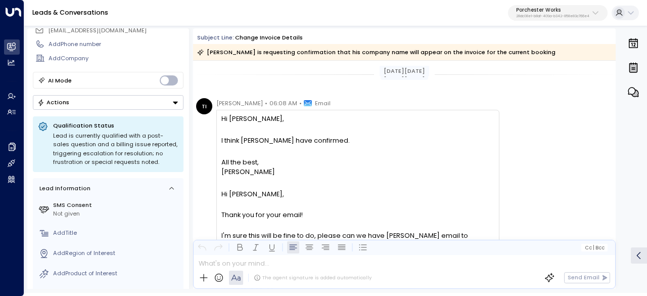
scroll to position [1185, 0]
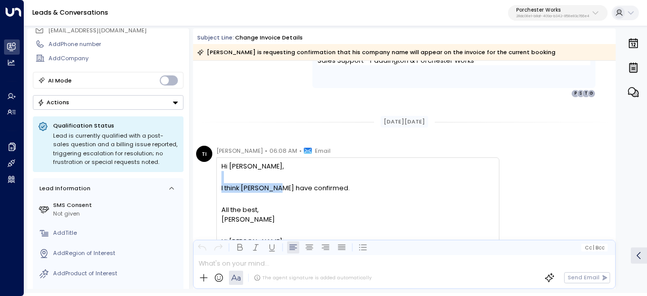
drag, startPoint x: 312, startPoint y: 177, endPoint x: 366, endPoint y: 177, distance: 54.6
click at [366, 177] on div at bounding box center [357, 177] width 272 height 12
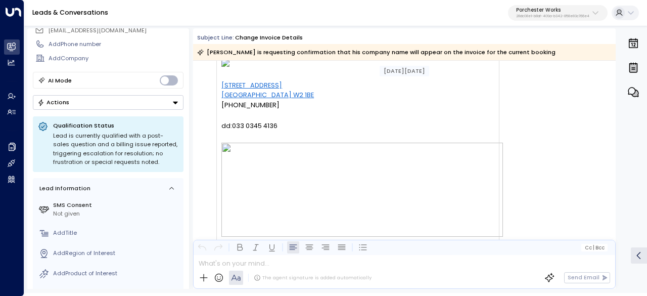
scroll to position [174, 0]
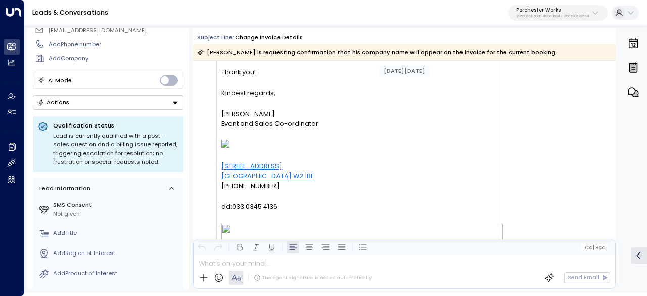
drag, startPoint x: 549, startPoint y: 151, endPoint x: 549, endPoint y: 136, distance: 14.2
click at [549, 140] on div "TI Thomas Ims • 10:13 AM • Email Hi Ben, Can you please confirm that my company…" at bounding box center [405, 135] width 419 height 463
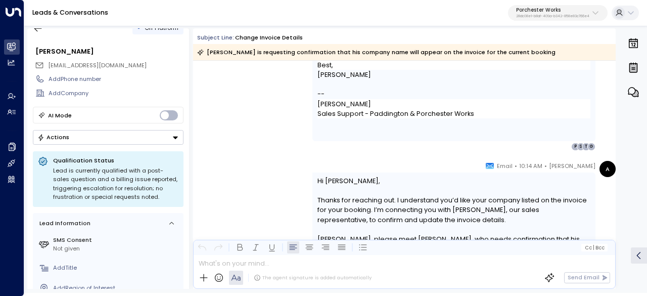
scroll to position [0, 0]
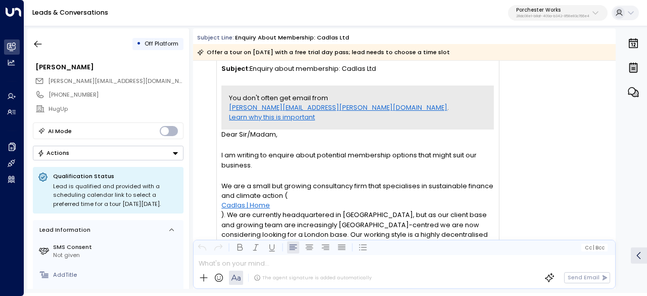
scroll to position [1936, 0]
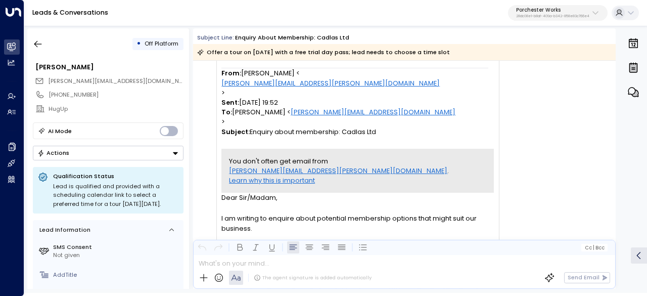
drag, startPoint x: 196, startPoint y: 35, endPoint x: 488, endPoint y: 59, distance: 293.1
click at [488, 59] on div "Subject Line: Enquiry about membership: Cadlas Ltd Offer a tour on [DATE] with …" at bounding box center [404, 46] width 422 height 27
copy div "Subject Line: Enquiry about membership: Cadlas Ltd Offer a tour on [DATE] with …"
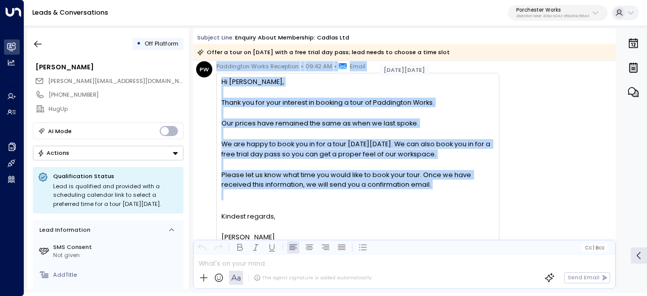
scroll to position [51, 0]
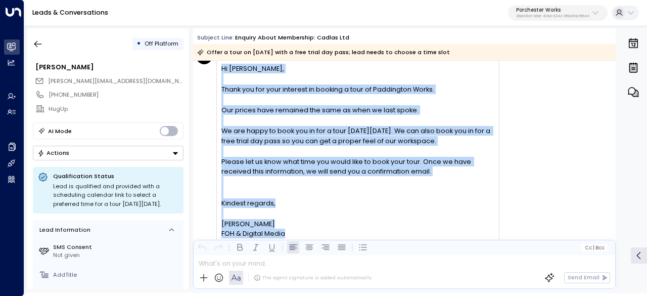
drag, startPoint x: 381, startPoint y: 72, endPoint x: 424, endPoint y: 230, distance: 163.6
copy div "[DATE][DATE] PW Paddington Works Reception • 09:42 AM • Email Hi [PERSON_NAME],…"
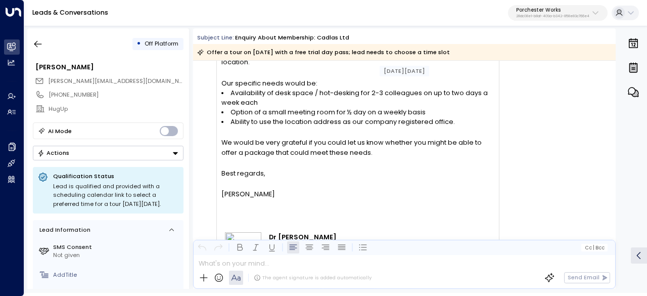
scroll to position [2325, 0]
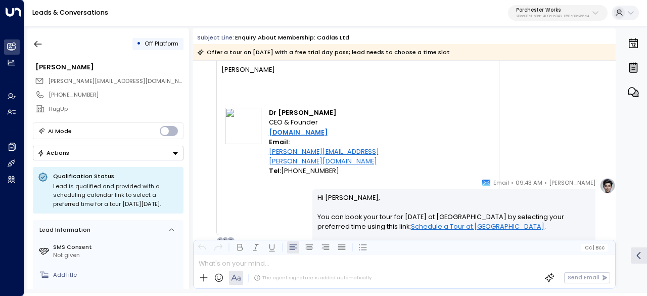
drag, startPoint x: 483, startPoint y: 179, endPoint x: 590, endPoint y: 189, distance: 108.1
click at [590, 189] on div "[PERSON_NAME] • 09:43 AM • Email Hi [PERSON_NAME], You can book your tour for […" at bounding box center [453, 263] width 283 height 173
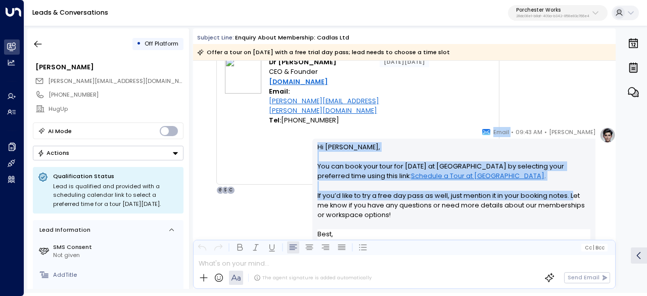
scroll to position [2426, 0]
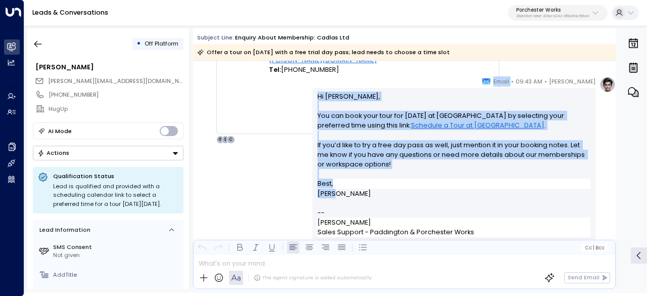
drag, startPoint x: 509, startPoint y: 183, endPoint x: 569, endPoint y: 196, distance: 61.0
click at [569, 196] on div "[PERSON_NAME] • 09:43 AM • Email Hi [PERSON_NAME], You can book your tour for […" at bounding box center [453, 162] width 283 height 173
copy div "Email Hi [PERSON_NAME], You can book your tour for [DATE] at [GEOGRAPHIC_DATA] …"
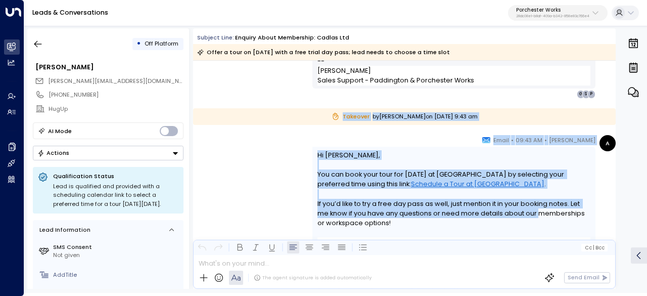
scroll to position [2628, 0]
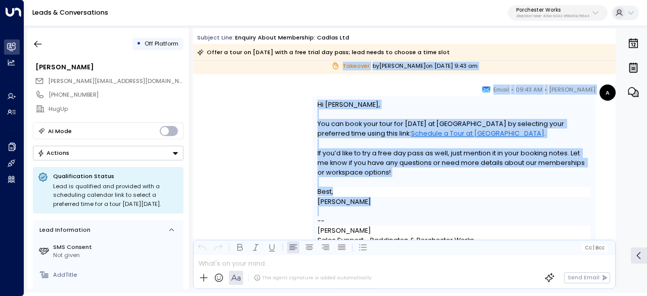
drag, startPoint x: 344, startPoint y: 167, endPoint x: 535, endPoint y: 209, distance: 195.2
copy div "Takeover by [PERSON_NAME] [DATE][DATE] 9:43 am A [PERSON_NAME] • 09:43 AM • Ema…"
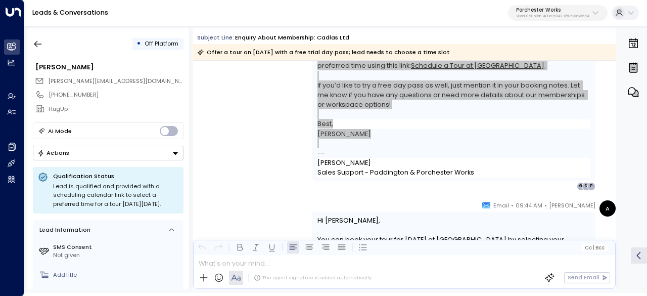
scroll to position [2779, 0]
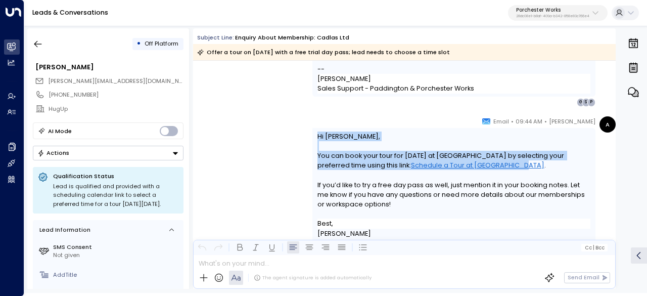
drag, startPoint x: 502, startPoint y: 119, endPoint x: 569, endPoint y: 163, distance: 79.9
click at [569, 163] on div "[PERSON_NAME] • 09:44 AM • Email Hi [PERSON_NAME], You can book your tour for […" at bounding box center [453, 202] width 283 height 173
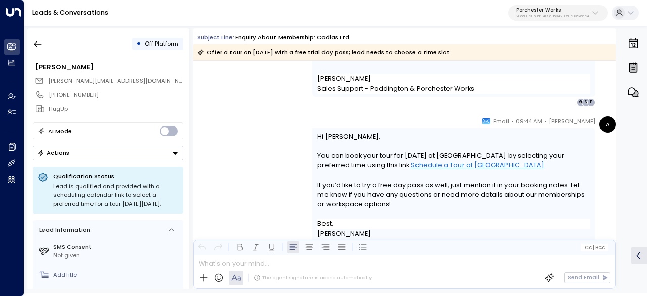
click at [510, 124] on div "[PERSON_NAME] • 09:44 AM • Email Hi [PERSON_NAME], You can book your tour for […" at bounding box center [453, 202] width 283 height 173
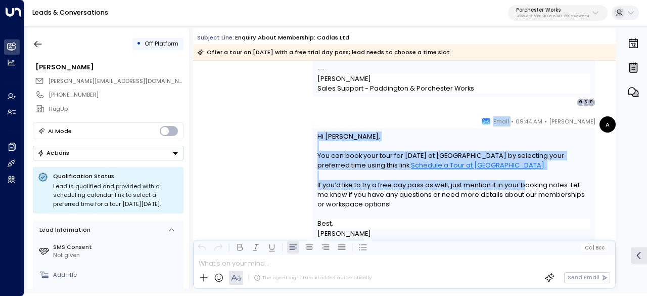
scroll to position [2830, 0]
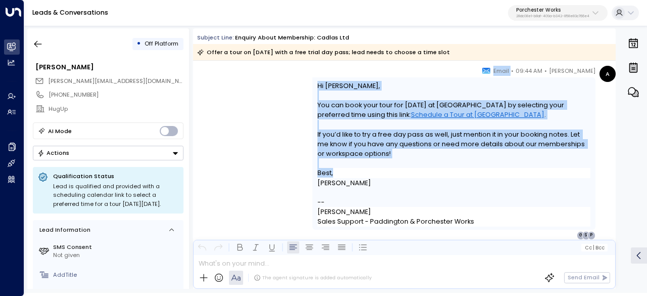
drag, startPoint x: 553, startPoint y: 119, endPoint x: 515, endPoint y: 172, distance: 64.8
click at [516, 173] on div "[PERSON_NAME] • 09:44 AM • Email Hi [PERSON_NAME], You can book your tour for […" at bounding box center [453, 152] width 283 height 173
copy div "• Email Hi [PERSON_NAME], You can book your tour for [DATE] at [GEOGRAPHIC_DATA…"
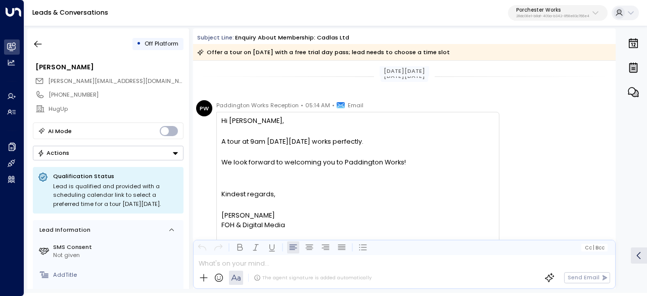
scroll to position [3032, 0]
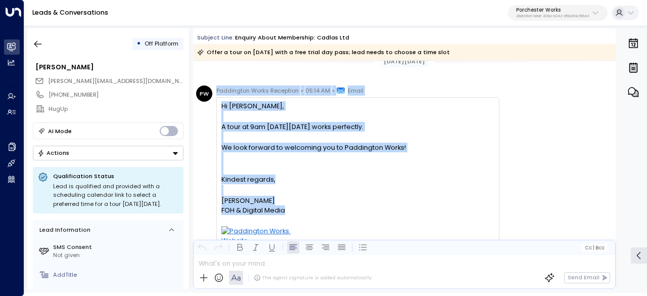
drag, startPoint x: 217, startPoint y: 137, endPoint x: 412, endPoint y: 213, distance: 209.1
copy div "Paddington Works Reception • 05:14 AM • Email Hi [PERSON_NAME], A tour at 9am […"
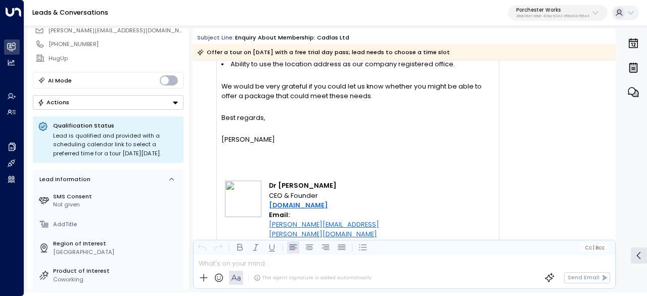
scroll to position [6104, 0]
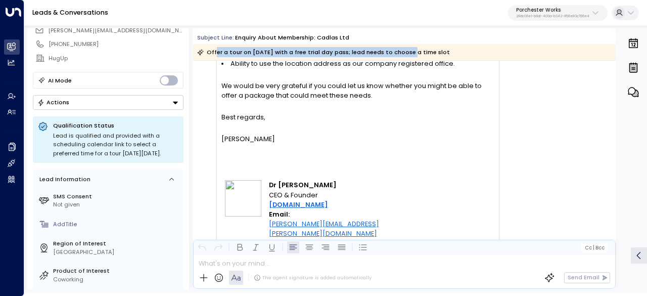
drag, startPoint x: 214, startPoint y: 50, endPoint x: 428, endPoint y: 50, distance: 213.8
click at [428, 50] on div "Offer a tour on [DATE] with a free trial day pass; lead needs to choose a time …" at bounding box center [323, 52] width 253 height 10
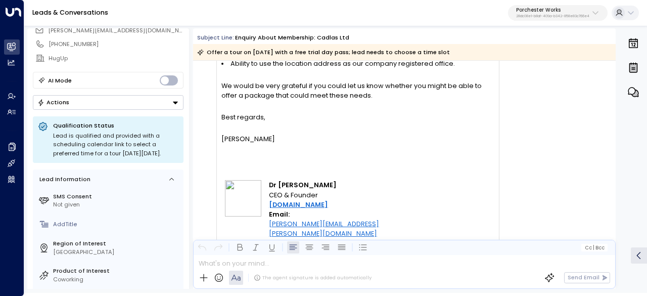
click at [429, 50] on div "Offer a tour on [DATE] with a free trial day pass; lead needs to choose a time …" at bounding box center [323, 52] width 253 height 10
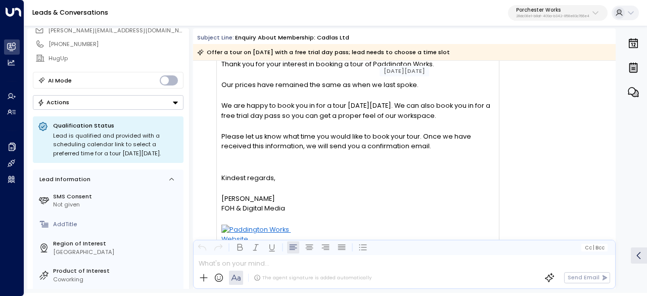
scroll to position [0, 0]
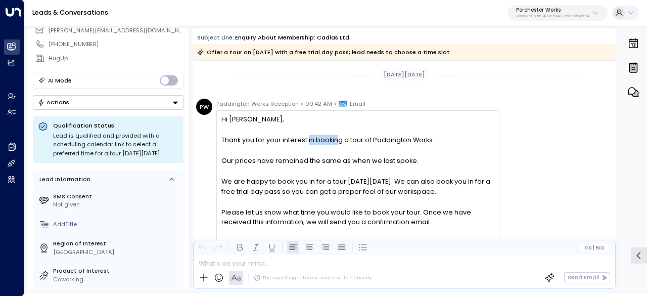
drag, startPoint x: 339, startPoint y: 138, endPoint x: 483, endPoint y: 139, distance: 144.0
click at [459, 138] on div "Thank you for your interest in booking a tour of Paddington Works." at bounding box center [357, 140] width 272 height 10
click at [483, 139] on div "Thank you for your interest in booking a tour of Paddington Works." at bounding box center [357, 140] width 272 height 10
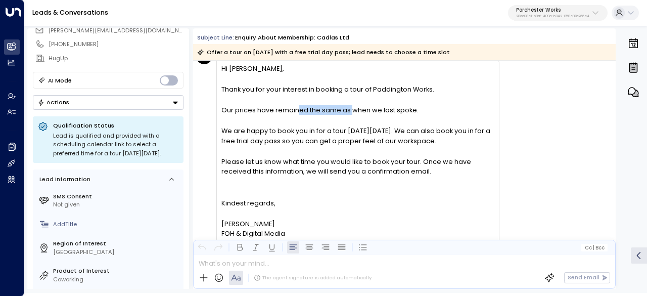
drag, startPoint x: 297, startPoint y: 108, endPoint x: 408, endPoint y: 114, distance: 111.4
click at [385, 113] on div "Our prices have remained the same as when we last spoke." at bounding box center [357, 110] width 272 height 10
click at [408, 115] on div at bounding box center [357, 120] width 272 height 11
drag, startPoint x: 342, startPoint y: 113, endPoint x: 450, endPoint y: 118, distance: 108.3
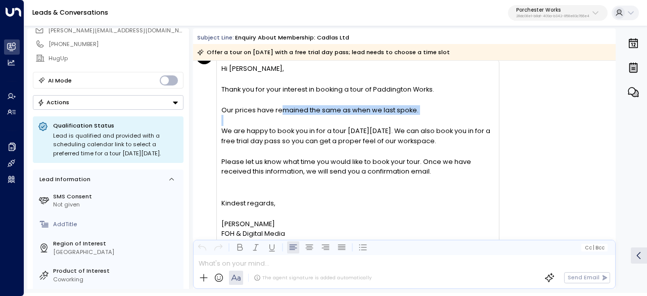
click at [450, 118] on div at bounding box center [357, 120] width 272 height 11
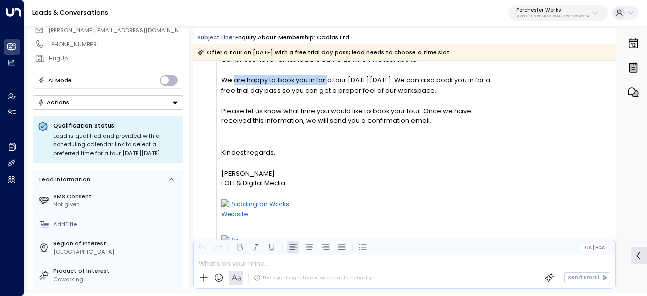
drag, startPoint x: 243, startPoint y: 77, endPoint x: 347, endPoint y: 85, distance: 104.9
click at [347, 85] on div "We are happy to book you in for a tour on Wednesday 3rd September. We can also …" at bounding box center [357, 84] width 272 height 19
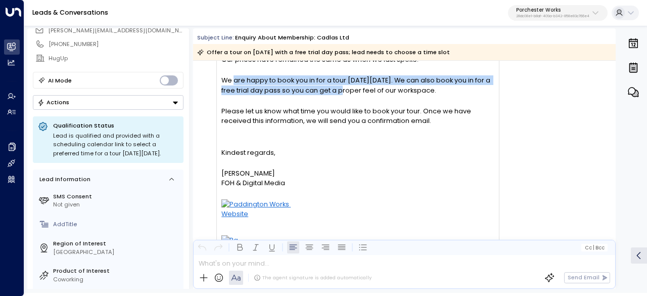
click at [351, 86] on div "We are happy to book you in for a tour on Wednesday 3rd September. We can also …" at bounding box center [357, 84] width 272 height 19
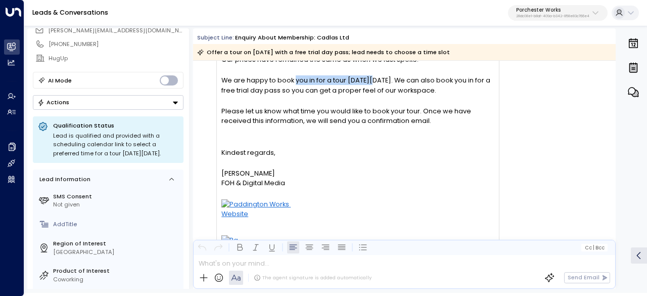
drag, startPoint x: 322, startPoint y: 82, endPoint x: 433, endPoint y: 88, distance: 110.4
click at [419, 87] on div "We are happy to book you in for a tour on Wednesday 3rd September. We can also …" at bounding box center [357, 84] width 272 height 19
click at [436, 88] on div "We are happy to book you in for a tour on Wednesday 3rd September. We can also …" at bounding box center [357, 84] width 272 height 19
drag, startPoint x: 361, startPoint y: 82, endPoint x: 483, endPoint y: 88, distance: 121.9
click at [483, 88] on div "We are happy to book you in for a tour on Wednesday 3rd September. We can also …" at bounding box center [357, 84] width 272 height 19
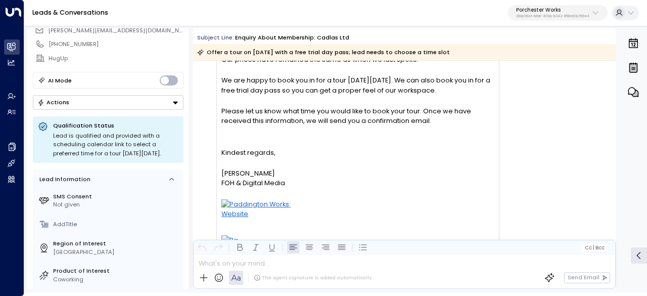
click at [483, 90] on div "We are happy to book you in for a tour on Wednesday 3rd September. We can also …" at bounding box center [357, 84] width 272 height 19
click at [465, 97] on div at bounding box center [357, 100] width 272 height 11
drag, startPoint x: 287, startPoint y: 119, endPoint x: 360, endPoint y: 123, distance: 72.9
click at [360, 123] on div "Please let us know what time you would like to book your tour. Once we have rec…" at bounding box center [357, 115] width 272 height 19
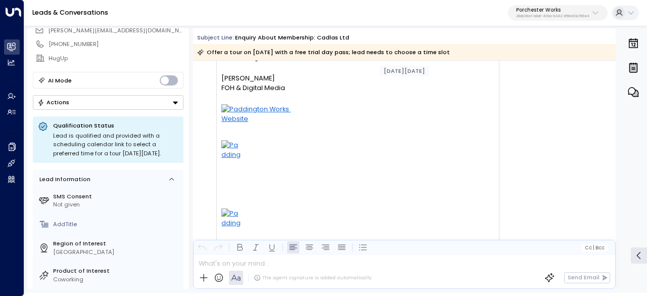
scroll to position [202, 0]
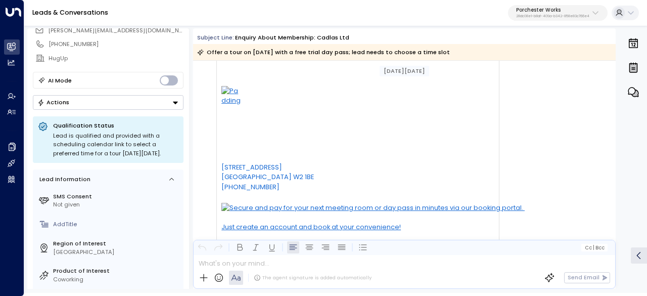
drag, startPoint x: 410, startPoint y: 110, endPoint x: 419, endPoint y: 121, distance: 14.4
click at [418, 120] on p at bounding box center [357, 17] width 272 height 273
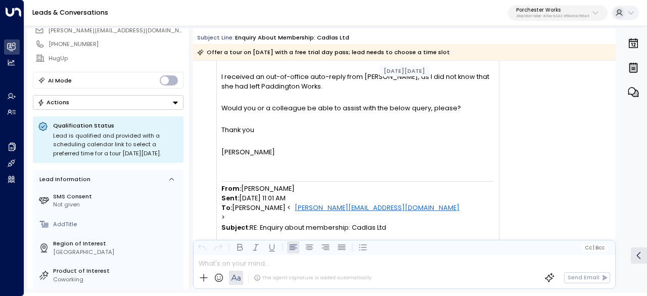
scroll to position [657, 0]
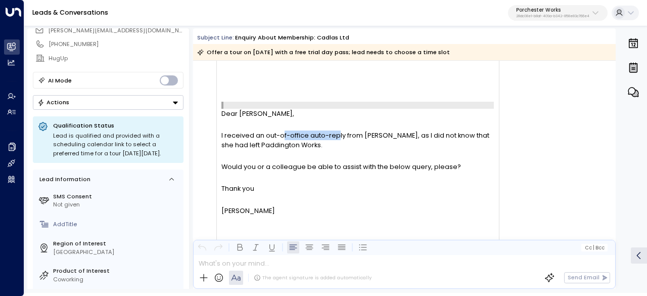
drag, startPoint x: 281, startPoint y: 135, endPoint x: 378, endPoint y: 134, distance: 97.0
click at [352, 134] on span "I received an out-of-office auto-reply from Kristi, as I did not know that she …" at bounding box center [357, 139] width 272 height 19
click at [379, 133] on span "I received an out-of-office auto-reply from Kristi, as I did not know that she …" at bounding box center [357, 139] width 272 height 19
drag, startPoint x: 358, startPoint y: 133, endPoint x: 381, endPoint y: 135, distance: 23.3
click at [381, 135] on span "I received an out-of-office auto-reply from Kristi, as I did not know that she …" at bounding box center [357, 139] width 272 height 19
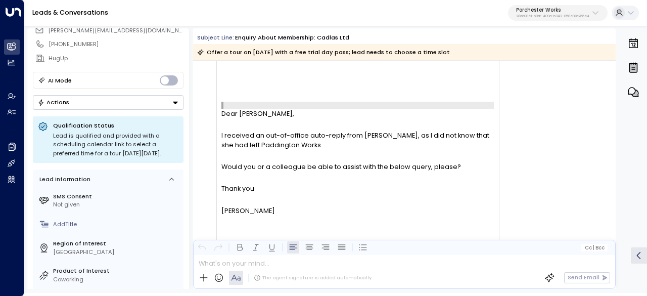
click at [423, 138] on span "I received an out-of-office auto-reply from Kristi, as I did not know that she …" at bounding box center [357, 139] width 272 height 19
drag, startPoint x: 268, startPoint y: 141, endPoint x: 329, endPoint y: 139, distance: 61.7
click at [294, 137] on span "I received an out-of-office auto-reply from Kristi, as I did not know that she …" at bounding box center [357, 139] width 272 height 19
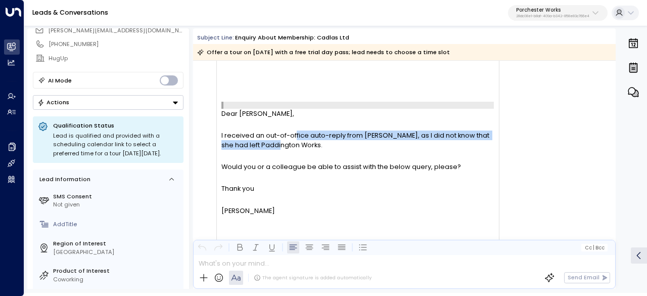
drag, startPoint x: 329, startPoint y: 139, endPoint x: 306, endPoint y: 138, distance: 23.8
click at [329, 139] on span "I received an out-of-office auto-reply from Kristi, as I did not know that she …" at bounding box center [357, 139] width 272 height 19
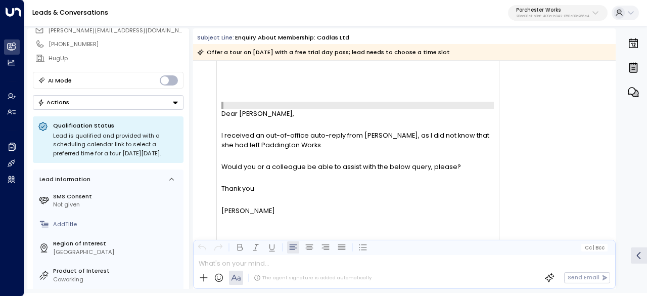
click at [289, 135] on span "I received an out-of-office auto-reply from Kristi, as I did not know that she …" at bounding box center [357, 139] width 272 height 19
drag, startPoint x: 366, startPoint y: 132, endPoint x: 473, endPoint y: 134, distance: 107.1
click at [449, 134] on span "I received an out-of-office auto-reply from Kristi, as I did not know that she …" at bounding box center [357, 139] width 272 height 19
click at [473, 134] on span "I received an out-of-office auto-reply from Kristi, as I did not know that she …" at bounding box center [357, 139] width 272 height 19
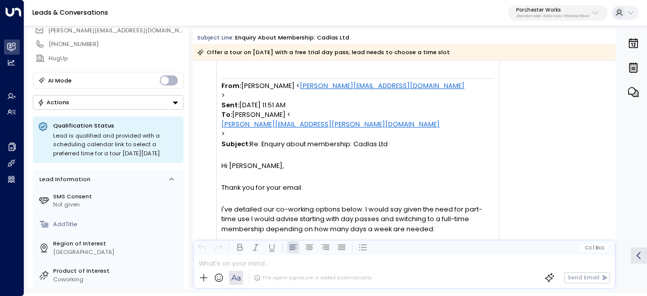
scroll to position [1162, 0]
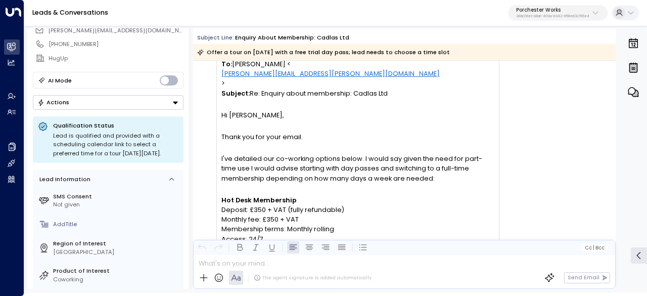
drag, startPoint x: 573, startPoint y: 133, endPoint x: 527, endPoint y: 137, distance: 45.6
drag, startPoint x: 527, startPoint y: 137, endPoint x: 281, endPoint y: 140, distance: 246.1
click at [281, 154] on span "I've detailed our co-working options below. I would say given the need for part…" at bounding box center [357, 168] width 272 height 29
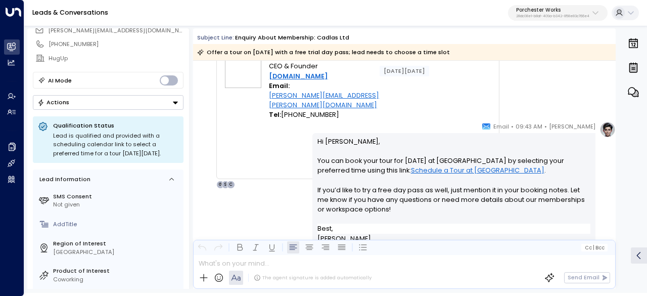
scroll to position [2375, 0]
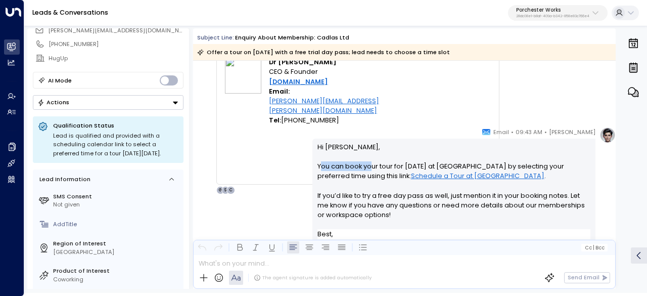
drag, startPoint x: 320, startPoint y: 165, endPoint x: 374, endPoint y: 166, distance: 54.1
click at [372, 166] on p "Hi Craig, You can book your tour for Wednesday, 3rd September at Paddington Wor…" at bounding box center [453, 185] width 273 height 87
drag, startPoint x: 374, startPoint y: 166, endPoint x: 365, endPoint y: 165, distance: 8.6
click at [374, 165] on p "Hi Craig, You can book your tour for Wednesday, 3rd September at Paddington Wor…" at bounding box center [453, 185] width 273 height 87
drag, startPoint x: 387, startPoint y: 166, endPoint x: 420, endPoint y: 168, distance: 33.4
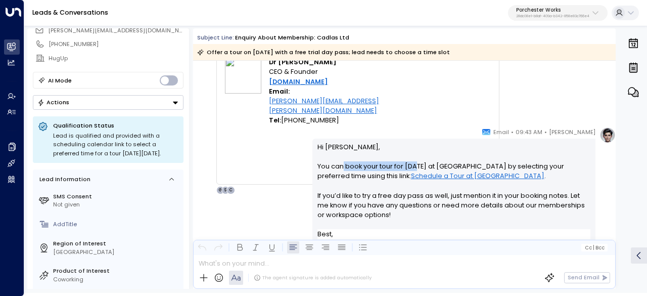
click at [419, 168] on p "Hi Craig, You can book your tour for Wednesday, 3rd September at Paddington Wor…" at bounding box center [453, 185] width 273 height 87
drag, startPoint x: 420, startPoint y: 167, endPoint x: 409, endPoint y: 168, distance: 11.2
click at [421, 167] on p "Hi Craig, You can book your tour for Wednesday, 3rd September at Paddington Wor…" at bounding box center [453, 185] width 273 height 87
click at [396, 176] on p "Hi Craig, You can book your tour for Wednesday, 3rd September at Paddington Wor…" at bounding box center [453, 185] width 273 height 87
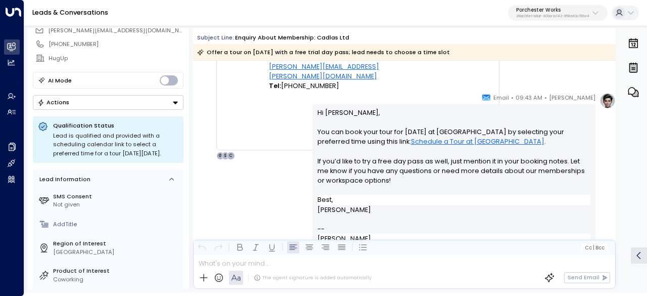
scroll to position [2426, 0]
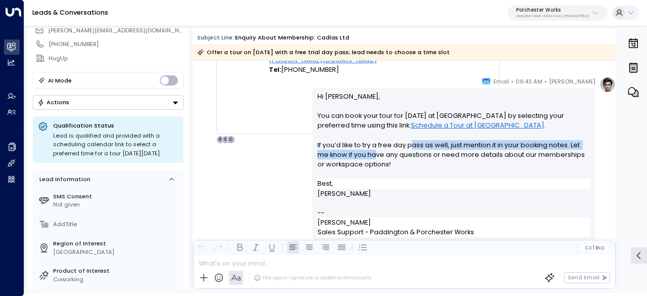
drag, startPoint x: 386, startPoint y: 147, endPoint x: 496, endPoint y: 142, distance: 109.8
click at [475, 142] on p "Hi Craig, You can book your tour for Wednesday, 3rd September at Paddington Wor…" at bounding box center [453, 134] width 273 height 87
click at [496, 141] on p "Hi Craig, You can book your tour for Wednesday, 3rd September at Paddington Wor…" at bounding box center [453, 134] width 273 height 87
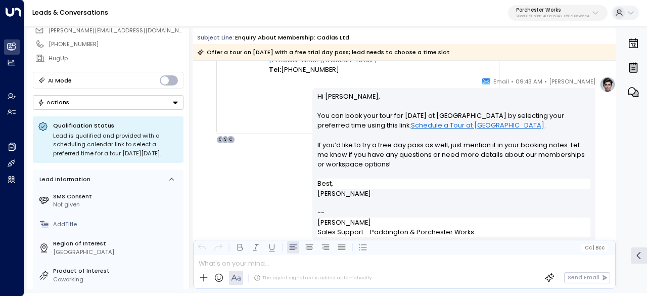
click at [460, 144] on p "Hi Craig, You can book your tour for Wednesday, 3rd September at Paddington Wor…" at bounding box center [453, 134] width 273 height 87
click at [450, 145] on p "Hi Craig, You can book your tour for Wednesday, 3rd September at Paddington Wor…" at bounding box center [453, 134] width 273 height 87
drag, startPoint x: 408, startPoint y: 147, endPoint x: 483, endPoint y: 146, distance: 74.8
click at [482, 146] on p "Hi Craig, You can book your tour for Wednesday, 3rd September at Paddington Wor…" at bounding box center [453, 134] width 273 height 87
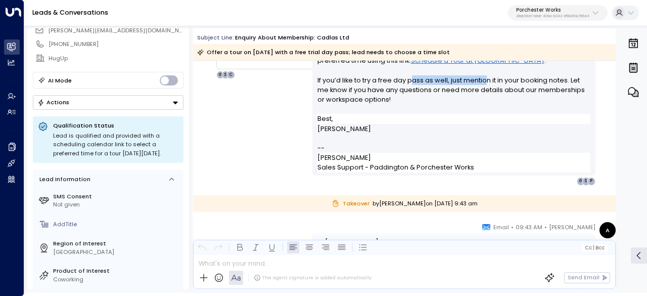
scroll to position [2527, 0]
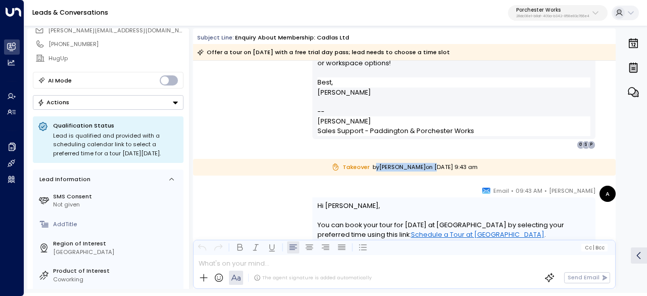
drag, startPoint x: 358, startPoint y: 169, endPoint x: 410, endPoint y: 164, distance: 52.8
click at [410, 164] on div "Takeover by Annie on Wednesday, Aug 06 2025 at 9:43 am" at bounding box center [404, 167] width 422 height 17
drag, startPoint x: 359, startPoint y: 171, endPoint x: 422, endPoint y: 168, distance: 63.2
click at [421, 168] on div "Takeover by Annie on Wednesday, Aug 06 2025 at 9:43 am" at bounding box center [404, 167] width 422 height 17
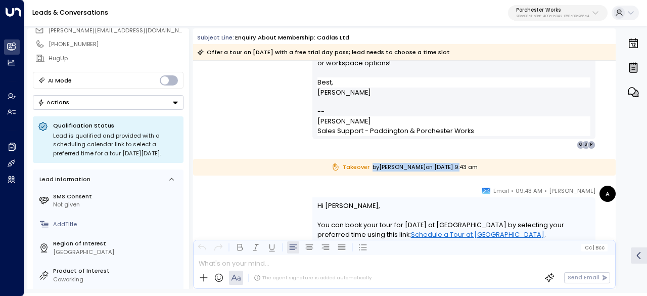
click at [422, 168] on div "Takeover by Annie on Wednesday, Aug 06 2025 at 9:43 am" at bounding box center [404, 167] width 422 height 17
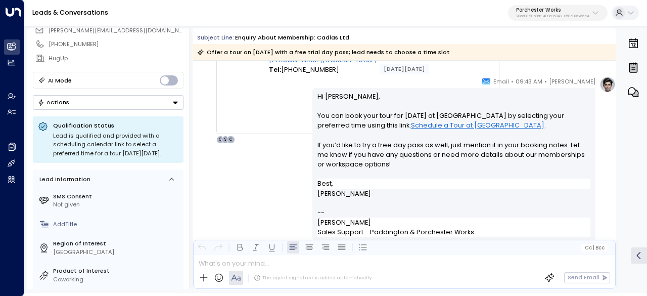
scroll to position [2577, 0]
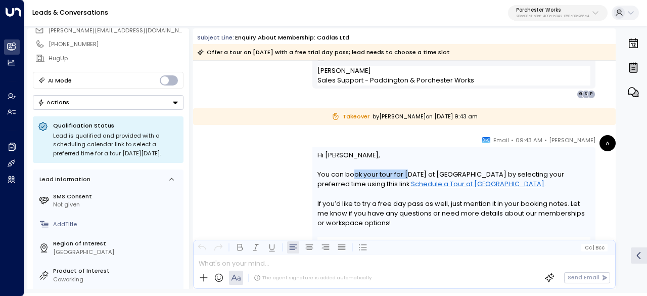
drag, startPoint x: 351, startPoint y: 175, endPoint x: 435, endPoint y: 169, distance: 84.1
click at [435, 169] on p "Hi Craig, You can book your tour for Wednesday, 3rd September at Paddington Wor…" at bounding box center [453, 193] width 273 height 87
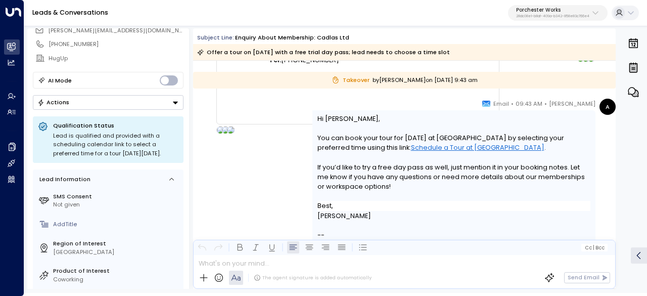
scroll to position [2577, 0]
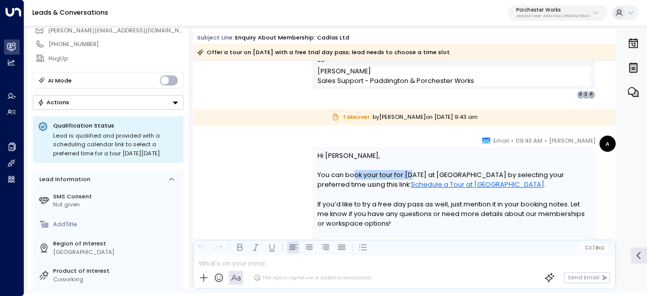
click at [415, 171] on p "Hi Craig, You can book your tour for Wednesday, 3rd September at Paddington Wor…" at bounding box center [453, 194] width 273 height 87
drag, startPoint x: 357, startPoint y: 174, endPoint x: 384, endPoint y: 171, distance: 26.9
click at [381, 171] on p "Hi Craig, You can book your tour for Wednesday, 3rd September at Paddington Wor…" at bounding box center [453, 194] width 273 height 87
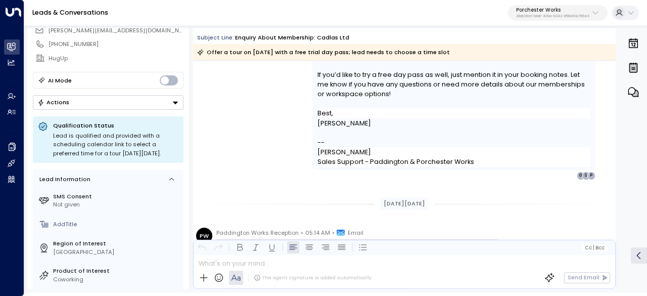
scroll to position [2981, 0]
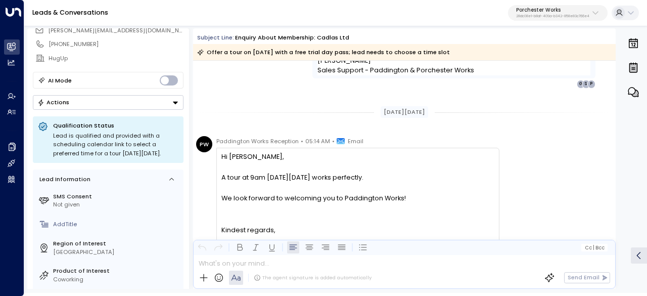
drag, startPoint x: 342, startPoint y: 170, endPoint x: 402, endPoint y: 177, distance: 61.1
click at [399, 176] on div "A tour at 9am on Wednesday 3rd September works perfectly." at bounding box center [357, 177] width 272 height 10
click at [402, 177] on div "A tour at 9am on Wednesday 3rd September works perfectly." at bounding box center [357, 177] width 272 height 10
drag, startPoint x: 266, startPoint y: 173, endPoint x: 336, endPoint y: 176, distance: 69.3
click at [320, 174] on div "A tour at 9am on Wednesday 3rd September works perfectly." at bounding box center [357, 177] width 272 height 10
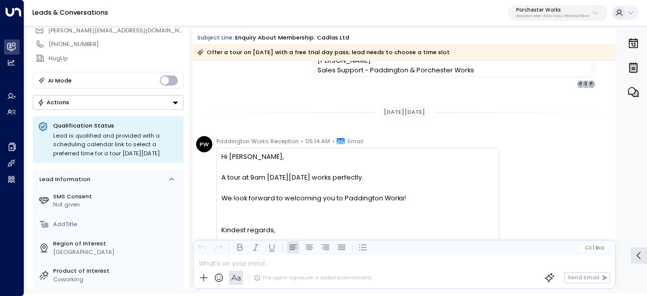
click at [336, 176] on div "A tour at 9am on Wednesday 3rd September works perfectly." at bounding box center [357, 177] width 272 height 10
drag, startPoint x: 299, startPoint y: 175, endPoint x: 422, endPoint y: 172, distance: 123.8
click at [383, 172] on div "A tour at 9am on Wednesday 3rd September works perfectly." at bounding box center [357, 177] width 272 height 10
click at [422, 172] on div "A tour at 9am on Wednesday 3rd September works perfectly." at bounding box center [357, 177] width 272 height 10
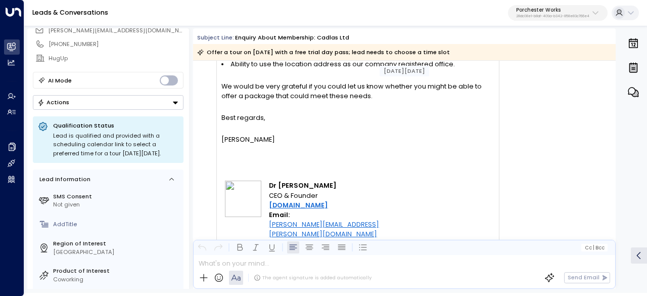
scroll to position [6103, 0]
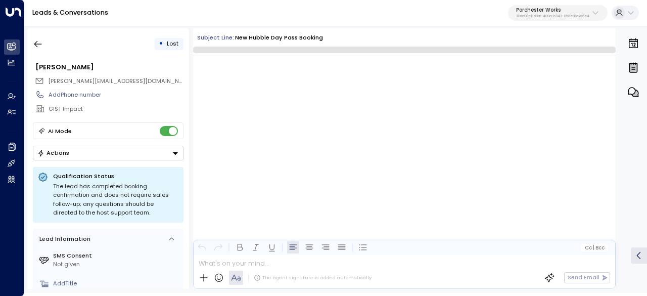
scroll to position [1721, 0]
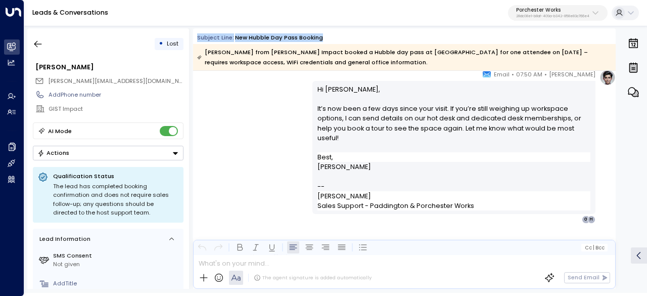
drag, startPoint x: 191, startPoint y: 34, endPoint x: 417, endPoint y: 38, distance: 225.9
click at [417, 38] on div "• Lost [PERSON_NAME] [PERSON_NAME][EMAIL_ADDRESS][DOMAIN_NAME] Add Phone number…" at bounding box center [337, 158] width 620 height 260
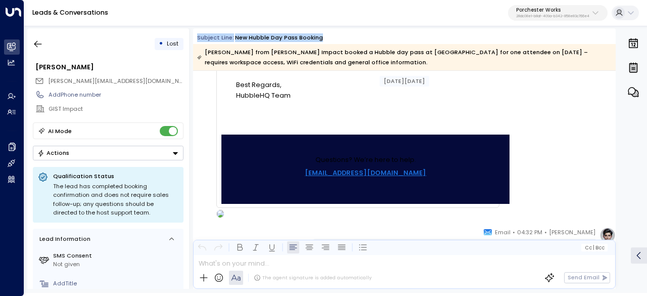
scroll to position [0, 0]
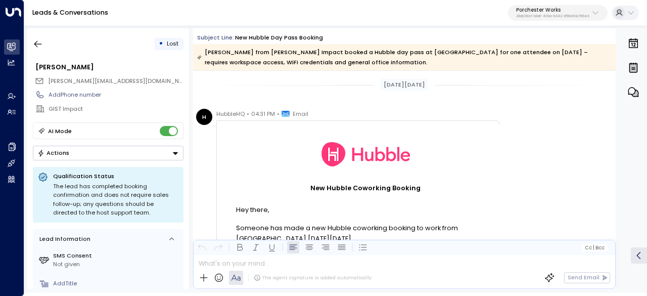
click at [370, 59] on div "[PERSON_NAME] from [PERSON_NAME] Impact booked a Hubble day pass at [GEOGRAPHIC…" at bounding box center [403, 57] width 413 height 20
drag, startPoint x: 197, startPoint y: 34, endPoint x: 445, endPoint y: 86, distance: 254.0
click at [445, 86] on div "Subject Line: New Hubble Day Pass Booking [PERSON_NAME] from [PERSON_NAME] Impa…" at bounding box center [404, 158] width 422 height 260
copy div "Subject Line: New Hubble Day Pass Booking [PERSON_NAME] from [PERSON_NAME] Impa…"
click at [351, 96] on div "[DATE][DATE]" at bounding box center [404, 85] width 422 height 28
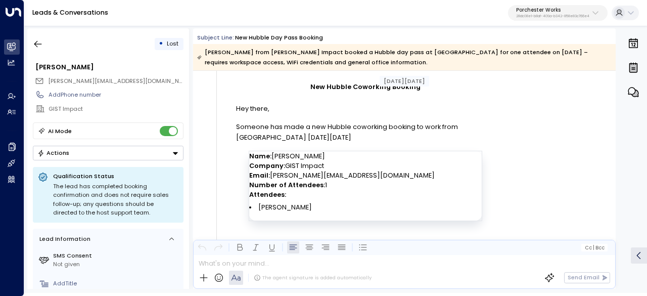
scroll to position [152, 0]
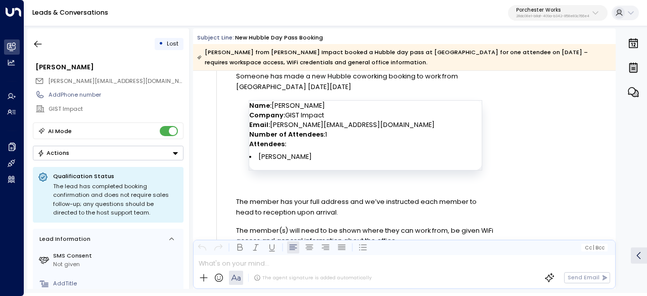
drag, startPoint x: 218, startPoint y: 115, endPoint x: 375, endPoint y: 157, distance: 162.2
click at [375, 157] on div "HubbleHQ • 04:31 PM • Email New Hubble Coworking Booking New Hubble Coworking B…" at bounding box center [357, 188] width 283 height 463
copy div "ubbleHQ • 04:31 PM • Email New Hubble Coworking Booking New Hubble Coworking Bo…"
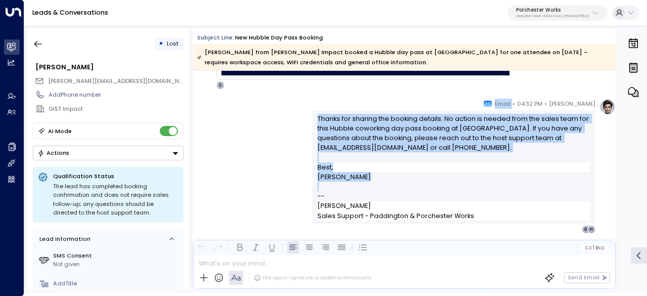
scroll to position [505, 0]
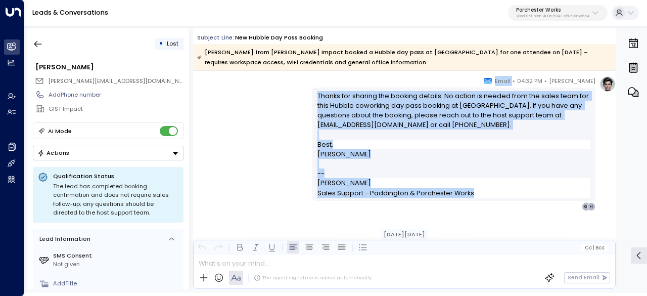
drag, startPoint x: 493, startPoint y: 131, endPoint x: 592, endPoint y: 190, distance: 115.1
click at [592, 190] on div "[PERSON_NAME] • 04:32 PM • Email Thanks for sharing the booking details. No act…" at bounding box center [453, 143] width 283 height 135
copy div "Email Thanks for sharing the booking details. No action is needed from the sale…"
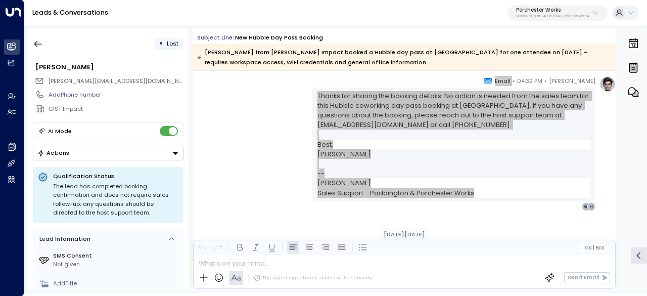
scroll to position [404, 0]
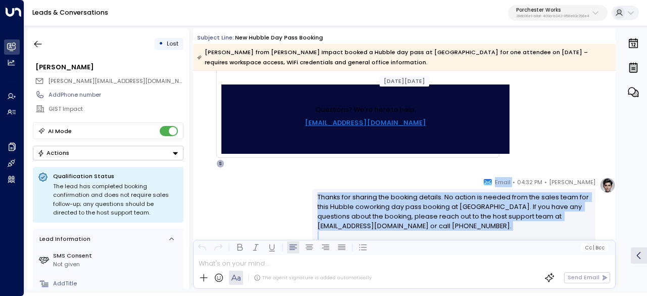
click at [503, 196] on p "Thanks for sharing the booking details. No action is needed from the sales team…" at bounding box center [453, 216] width 273 height 49
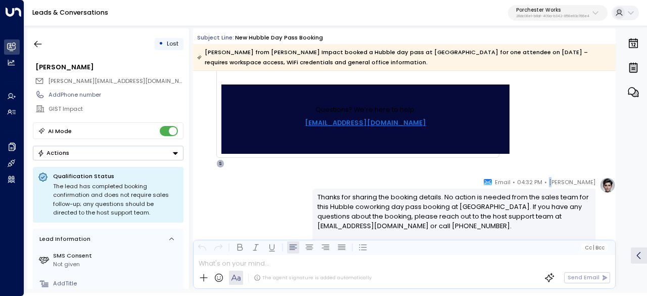
drag, startPoint x: 566, startPoint y: 180, endPoint x: 598, endPoint y: 178, distance: 31.9
click at [598, 178] on div "[PERSON_NAME] • 04:32 PM • Email Thanks for sharing the booking details. No act…" at bounding box center [463, 244] width 303 height 135
click at [599, 179] on div at bounding box center [607, 185] width 16 height 16
drag, startPoint x: 598, startPoint y: 179, endPoint x: 556, endPoint y: 180, distance: 41.9
click at [556, 180] on div "[PERSON_NAME] • 04:32 PM • Email Thanks for sharing the booking details. No act…" at bounding box center [463, 244] width 303 height 135
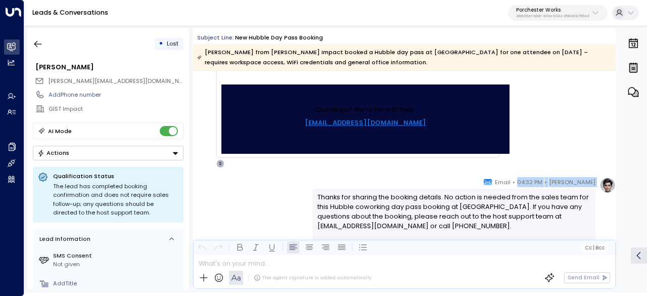
drag, startPoint x: 526, startPoint y: 181, endPoint x: 560, endPoint y: 181, distance: 34.9
click at [560, 181] on div "[PERSON_NAME] • 04:32 PM • Email" at bounding box center [540, 182] width 112 height 10
copy div "[PERSON_NAME] • 04:32 PM"
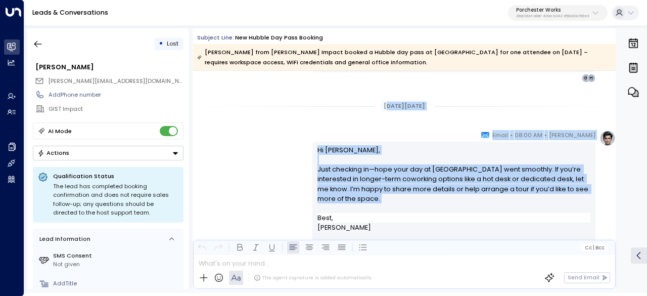
scroll to position [657, 0]
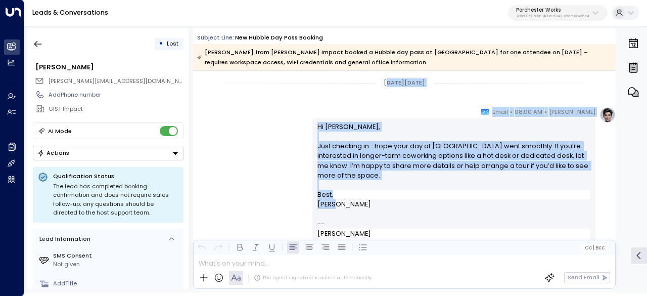
drag, startPoint x: 378, startPoint y: 134, endPoint x: 500, endPoint y: 205, distance: 140.8
click at [500, 205] on div "[PERSON_NAME] • 04:32 PM • Email Thanks for sharing the booking details. No act…" at bounding box center [404, 79] width 422 height 1331
copy div "ug 01, [DATE] [PERSON_NAME] • 08:00 AM • Email Hi [PERSON_NAME], Just checking …"
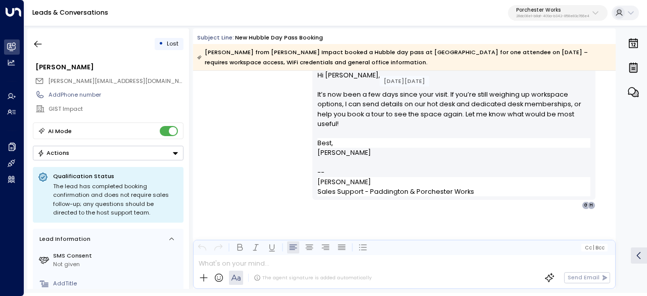
scroll to position [1113, 0]
drag, startPoint x: 378, startPoint y: 133, endPoint x: 511, endPoint y: 221, distance: 159.6
copy div "Annie Ingle • 07:50 AM • Email Hi Mahima, It’s been a couple of days since your…"
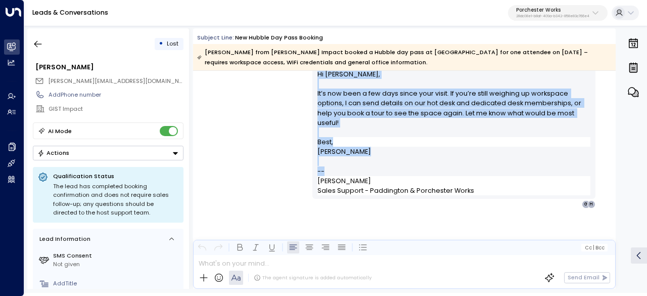
drag, startPoint x: 410, startPoint y: 82, endPoint x: 515, endPoint y: 172, distance: 138.7
copy div "Aug 07, 21 days ago Annie Ingle • 07:50 AM • Email Hi Mahima, It’s now been a f…"
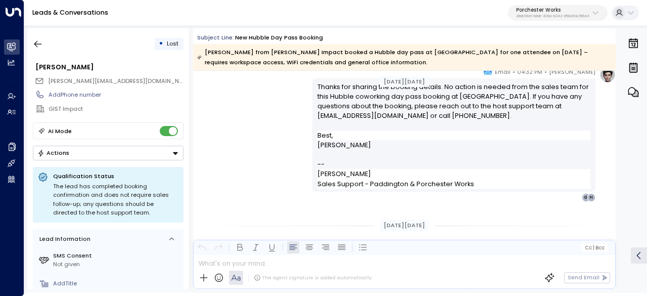
scroll to position [456, 0]
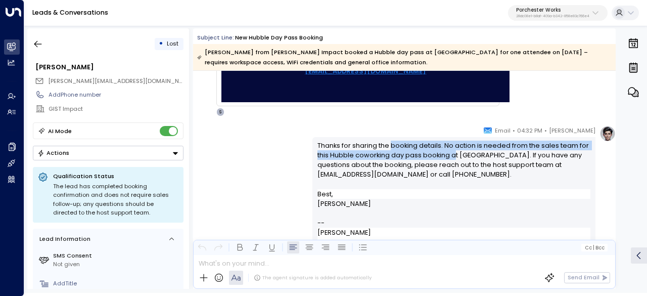
drag, startPoint x: 389, startPoint y: 144, endPoint x: 474, endPoint y: 155, distance: 85.2
click at [473, 155] on p "Thanks for sharing the booking details. No action is needed from the sales team…" at bounding box center [453, 164] width 273 height 49
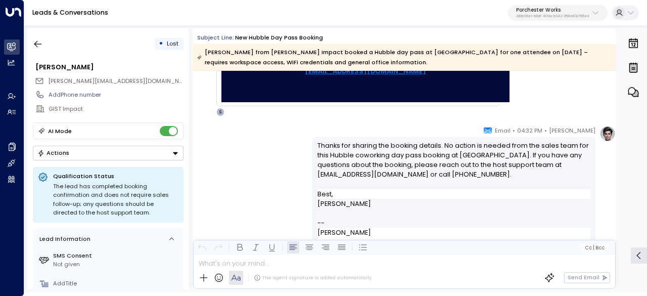
click at [474, 155] on p "Thanks for sharing the booking details. No action is needed from the sales team…" at bounding box center [453, 164] width 273 height 49
click at [525, 146] on p "Thanks for sharing the booking details. No action is needed from the sales team…" at bounding box center [453, 164] width 273 height 49
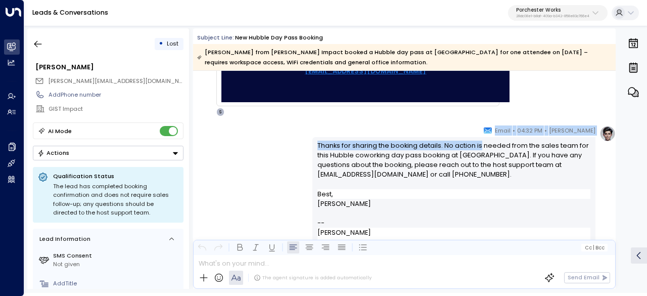
drag, startPoint x: 491, startPoint y: 143, endPoint x: 606, endPoint y: 145, distance: 115.7
click at [606, 145] on div "Annie Ingle • 04:32 PM • Email Thanks for sharing the booking details. No actio…" at bounding box center [463, 192] width 303 height 135
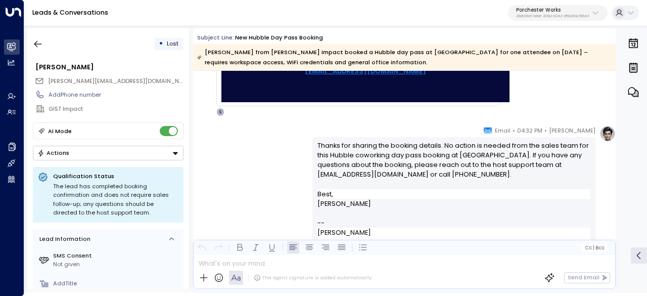
click at [606, 145] on div "Annie Ingle • 04:32 PM • Email Thanks for sharing the booking details. No actio…" at bounding box center [463, 192] width 303 height 135
drag, startPoint x: 348, startPoint y: 161, endPoint x: 410, endPoint y: 165, distance: 62.3
click at [390, 163] on p "Thanks for sharing the booking details. No action is needed from the sales team…" at bounding box center [453, 164] width 273 height 49
click at [410, 165] on p "Thanks for sharing the booking details. No action is needed from the sales team…" at bounding box center [453, 164] width 273 height 49
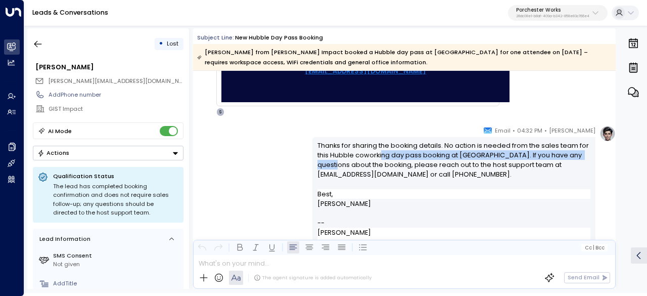
drag, startPoint x: 340, startPoint y: 160, endPoint x: 423, endPoint y: 159, distance: 83.9
click at [400, 158] on p "Thanks for sharing the booking details. No action is needed from the sales team…" at bounding box center [453, 164] width 273 height 49
drag, startPoint x: 423, startPoint y: 159, endPoint x: 390, endPoint y: 157, distance: 33.4
click at [424, 159] on p "Thanks for sharing the booking details. No action is needed from the sales team…" at bounding box center [453, 164] width 273 height 49
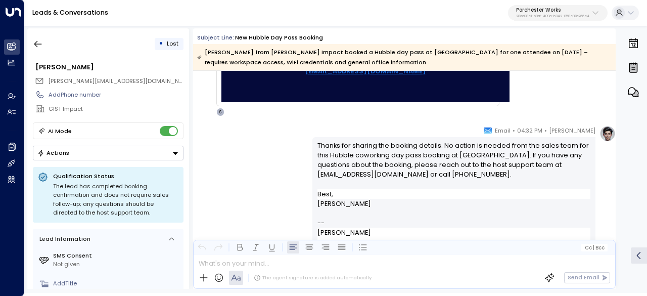
click at [389, 157] on p "Thanks for sharing the booking details. No action is needed from the sales team…" at bounding box center [453, 164] width 273 height 49
drag, startPoint x: 336, startPoint y: 153, endPoint x: 449, endPoint y: 153, distance: 113.2
click at [418, 153] on p "Thanks for sharing the booking details. No action is needed from the sales team…" at bounding box center [453, 164] width 273 height 49
click at [449, 153] on p "Thanks for sharing the booking details. No action is needed from the sales team…" at bounding box center [453, 164] width 273 height 49
drag, startPoint x: 409, startPoint y: 154, endPoint x: 511, endPoint y: 157, distance: 102.1
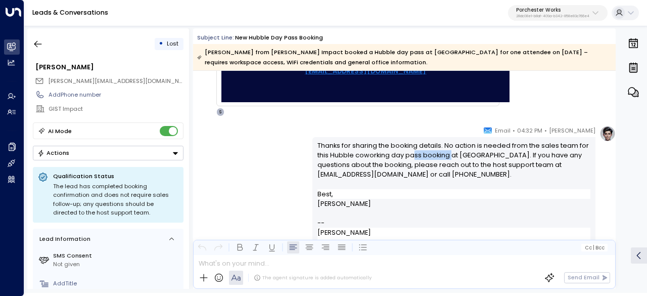
click at [502, 156] on p "Thanks for sharing the booking details. No action is needed from the sales team…" at bounding box center [453, 164] width 273 height 49
click at [511, 157] on p "Thanks for sharing the booking details. No action is needed from the sales team…" at bounding box center [453, 164] width 273 height 49
drag, startPoint x: 468, startPoint y: 155, endPoint x: 530, endPoint y: 154, distance: 61.7
click at [530, 154] on p "Thanks for sharing the booking details. No action is needed from the sales team…" at bounding box center [453, 164] width 273 height 49
click at [522, 156] on p "Thanks for sharing the booking details. No action is needed from the sales team…" at bounding box center [453, 164] width 273 height 49
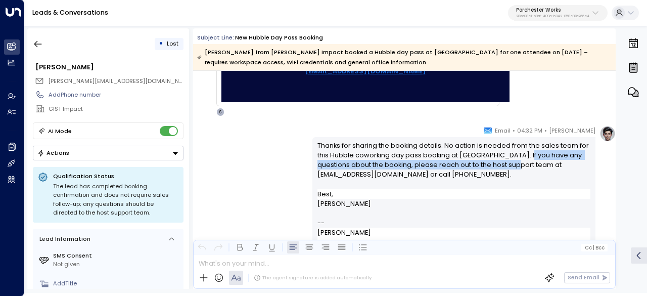
drag, startPoint x: 521, startPoint y: 159, endPoint x: 520, endPoint y: 173, distance: 14.2
click at [521, 172] on p "Thanks for sharing the booking details. No action is needed from the sales team…" at bounding box center [453, 164] width 273 height 49
click at [520, 173] on p "Thanks for sharing the booking details. No action is needed from the sales team…" at bounding box center [453, 164] width 273 height 49
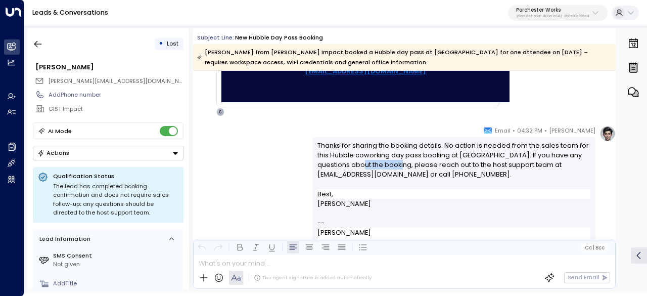
click at [416, 167] on p "Thanks for sharing the booking details. No action is needed from the sales team…" at bounding box center [453, 164] width 273 height 49
click at [437, 168] on p "Thanks for sharing the booking details. No action is needed from the sales team…" at bounding box center [453, 164] width 273 height 49
drag, startPoint x: 364, startPoint y: 170, endPoint x: 456, endPoint y: 176, distance: 92.1
click at [456, 176] on p "Thanks for sharing the booking details. No action is needed from the sales team…" at bounding box center [453, 164] width 273 height 49
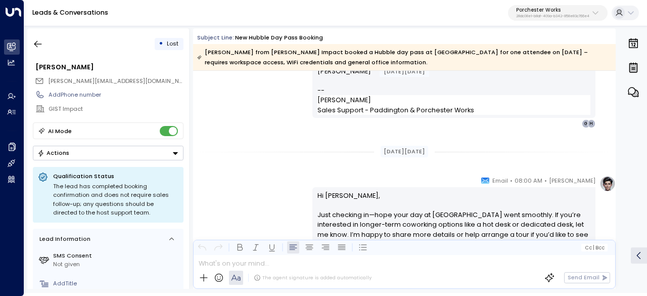
scroll to position [658, 0]
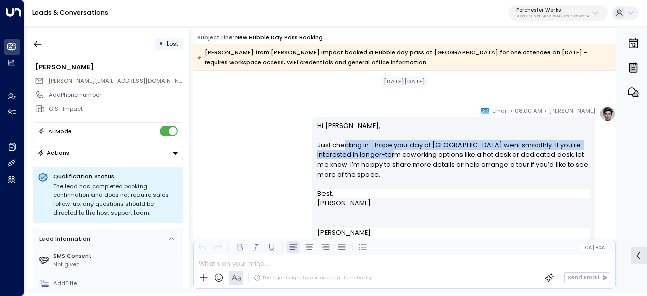
drag, startPoint x: 342, startPoint y: 149, endPoint x: 438, endPoint y: 153, distance: 96.1
click at [438, 153] on p "Hi Mahima, Just checking in—hope your day at Paddington Works went smoothly. If…" at bounding box center [453, 155] width 273 height 68
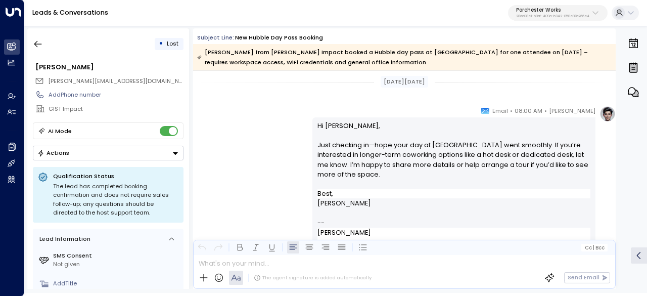
click at [461, 153] on p "Hi Mahima, Just checking in—hope your day at Paddington Works went smoothly. If…" at bounding box center [453, 155] width 273 height 68
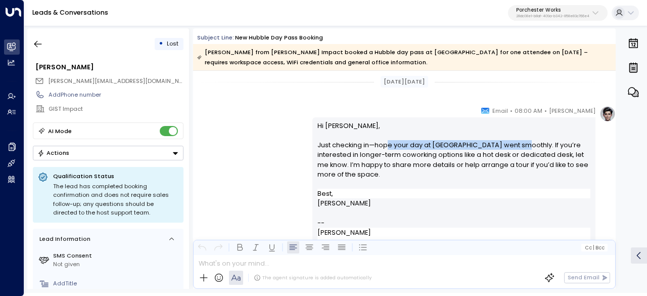
drag, startPoint x: 386, startPoint y: 142, endPoint x: 520, endPoint y: 147, distance: 133.5
click at [520, 147] on p "Hi Mahima, Just checking in—hope your day at Paddington Works went smoothly. If…" at bounding box center [453, 155] width 273 height 68
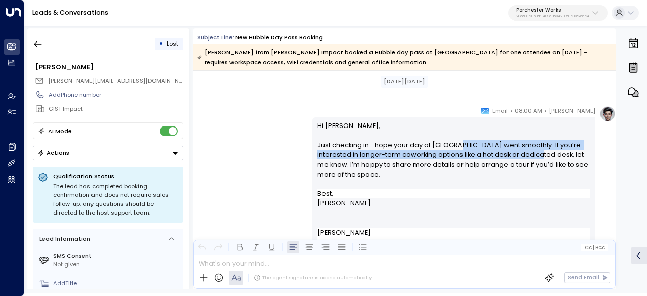
drag, startPoint x: 494, startPoint y: 146, endPoint x: 541, endPoint y: 155, distance: 47.9
click at [541, 155] on p "Hi Mahima, Just checking in—hope your day at Paddington Works went smoothly. If…" at bounding box center [453, 155] width 273 height 68
click at [538, 156] on p "Hi Mahima, Just checking in—hope your day at Paddington Works went smoothly. If…" at bounding box center [453, 155] width 273 height 68
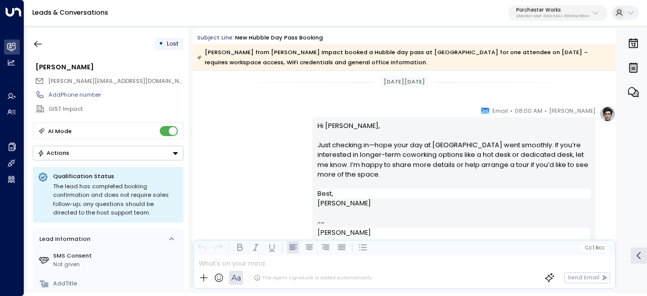
click at [355, 156] on p "Hi Mahima, Just checking in—hope your day at Paddington Works went smoothly. If…" at bounding box center [453, 155] width 273 height 68
drag, startPoint x: 420, startPoint y: 155, endPoint x: 478, endPoint y: 160, distance: 57.8
click at [478, 160] on p "Hi Mahima, Just checking in—hope your day at Paddington Works went smoothly. If…" at bounding box center [453, 155] width 273 height 68
click at [491, 160] on p "Hi Mahima, Just checking in—hope your day at Paddington Works went smoothly. If…" at bounding box center [453, 155] width 273 height 68
drag, startPoint x: 423, startPoint y: 154, endPoint x: 509, endPoint y: 161, distance: 86.2
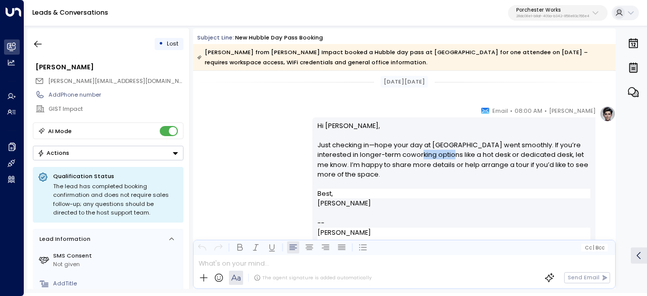
click at [500, 161] on p "Hi Mahima, Just checking in—hope your day at Paddington Works went smoothly. If…" at bounding box center [453, 155] width 273 height 68
click at [509, 161] on p "Hi Mahima, Just checking in—hope your day at Paddington Works went smoothly. If…" at bounding box center [453, 155] width 273 height 68
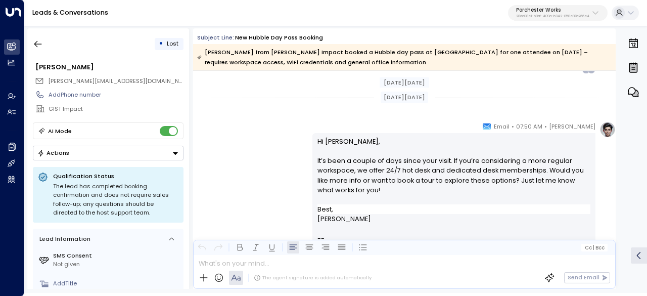
scroll to position [860, 0]
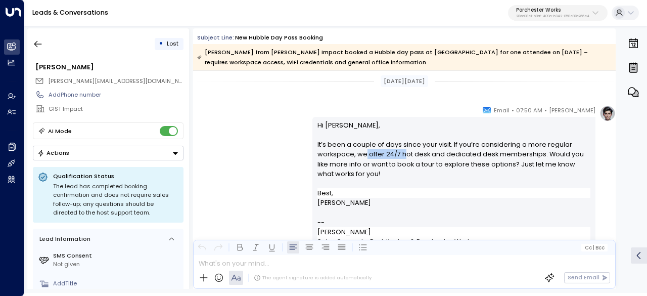
drag, startPoint x: 361, startPoint y: 156, endPoint x: 467, endPoint y: 159, distance: 106.2
click at [436, 159] on p "Hi Mahima, It’s been a couple of days since your visit. If you’re considering a…" at bounding box center [453, 154] width 273 height 68
click at [467, 159] on p "Hi Mahima, It’s been a couple of days since your visit. If you’re considering a…" at bounding box center [453, 154] width 273 height 68
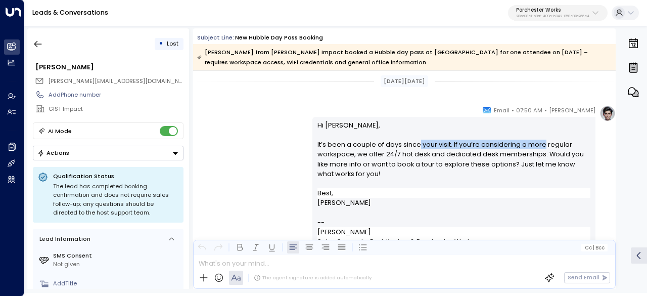
drag, startPoint x: 524, startPoint y: 144, endPoint x: 540, endPoint y: 144, distance: 16.2
click at [540, 144] on p "Hi Mahima, It’s been a couple of days since your visit. If you’re considering a…" at bounding box center [453, 154] width 273 height 68
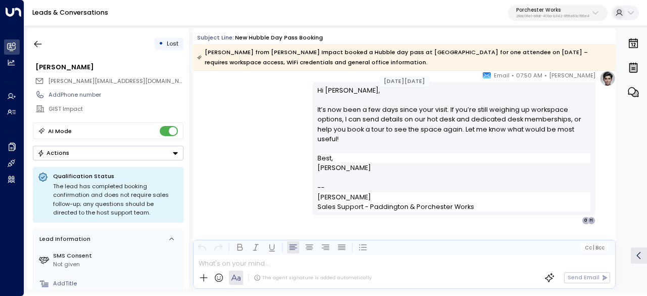
scroll to position [1113, 0]
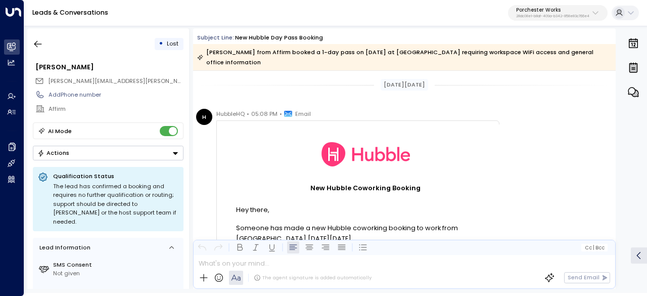
drag, startPoint x: 194, startPoint y: 33, endPoint x: 420, endPoint y: 62, distance: 228.3
click at [420, 62] on div "Subject Line: New Hubble Day Pass Booking [PERSON_NAME] from Affirm booked a 1-…" at bounding box center [404, 51] width 422 height 37
copy div "Subject Line: New Hubble Day Pass Booking [PERSON_NAME] from Affirm booked a 1-…"
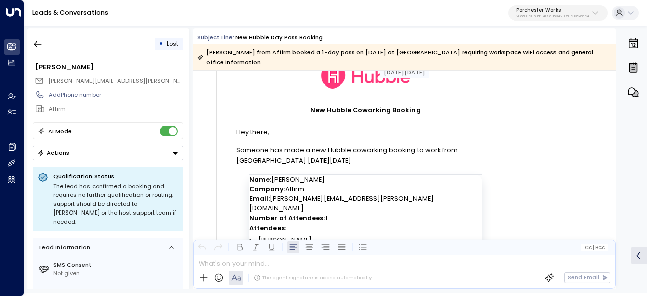
scroll to position [101, 0]
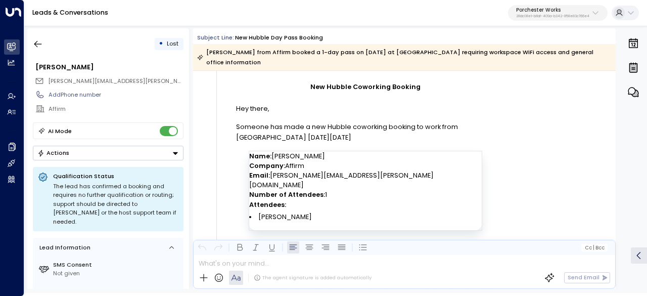
drag, startPoint x: 237, startPoint y: 160, endPoint x: 334, endPoint y: 206, distance: 108.0
click at [334, 206] on div "Hey there, Someone has made a new Hubble coworking booking to work from [GEOGRA…" at bounding box center [365, 179] width 259 height 151
copy div "Hey there, Someone has made a new Hubble coworking booking to work from [GEOGRA…"
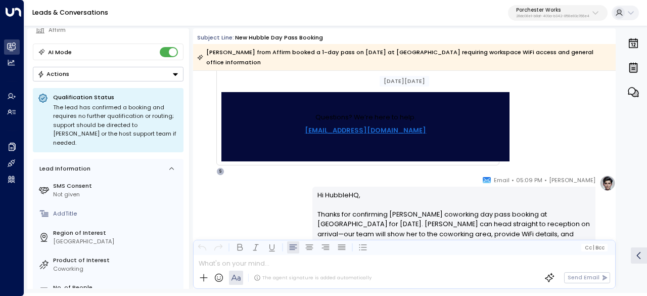
scroll to position [455, 0]
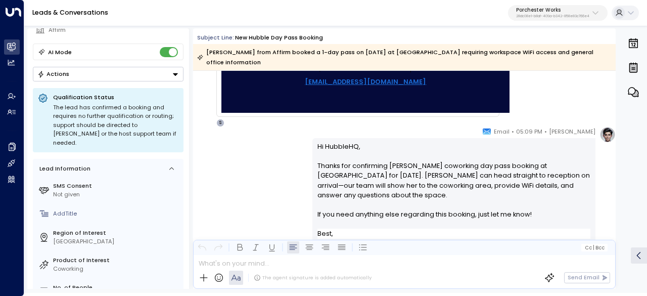
drag, startPoint x: 503, startPoint y: 129, endPoint x: 601, endPoint y: 193, distance: 116.9
click at [601, 193] on div "[PERSON_NAME] • 05:09 PM • Email Hi HubbleHQ, Thanks for confirming [PERSON_NAM…" at bounding box center [463, 212] width 303 height 173
click at [540, 213] on p "Hi HubbleHQ, Thanks for confirming [PERSON_NAME] coworking day pass booking at …" at bounding box center [453, 184] width 273 height 87
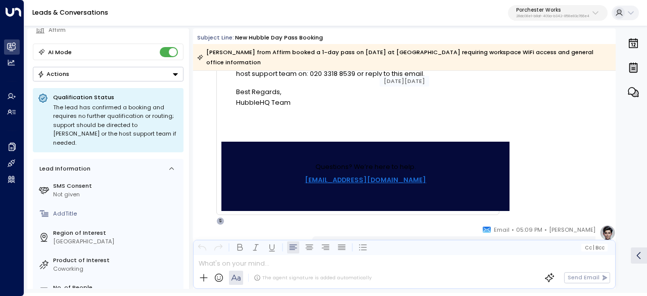
scroll to position [372, 0]
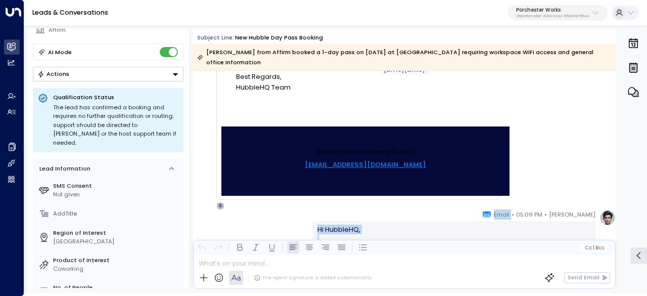
drag, startPoint x: 369, startPoint y: 221, endPoint x: 494, endPoint y: 210, distance: 125.4
click at [494, 210] on div "[PERSON_NAME] • 05:09 PM • Email Hi HubbleHQ, Thanks for confirming [PERSON_NAM…" at bounding box center [453, 295] width 283 height 173
copy div "Email Hi HubbleHQ, Thanks for confirming [PERSON_NAME] coworking day pass booki…"
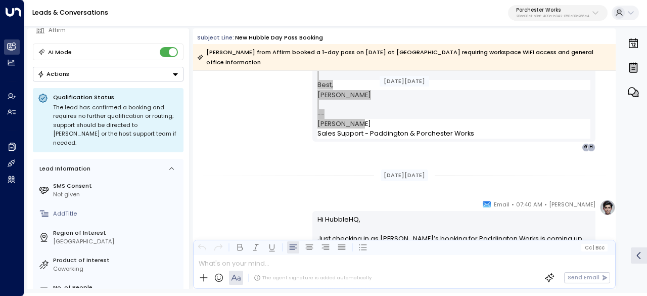
scroll to position [675, 0]
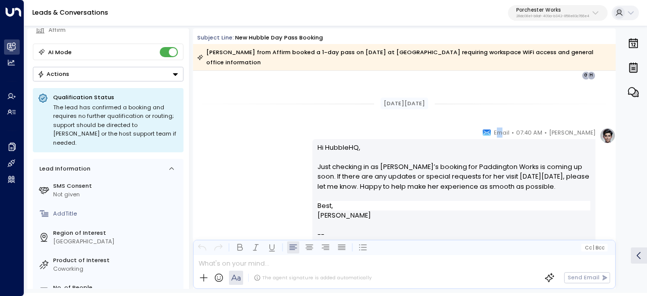
drag, startPoint x: 511, startPoint y: 131, endPoint x: 517, endPoint y: 136, distance: 8.2
click at [509, 136] on span "Email" at bounding box center [502, 132] width 16 height 10
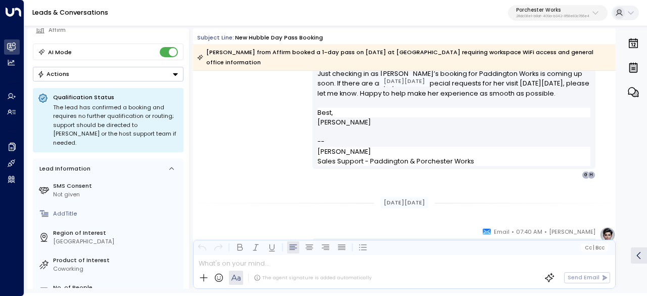
scroll to position [776, 0]
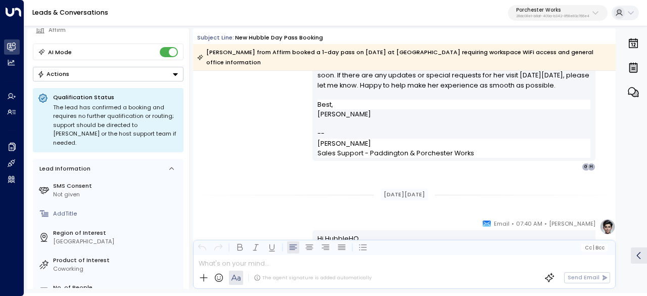
drag, startPoint x: 353, startPoint y: 134, endPoint x: 372, endPoint y: 151, distance: 25.8
click at [352, 134] on p "--" at bounding box center [453, 133] width 273 height 10
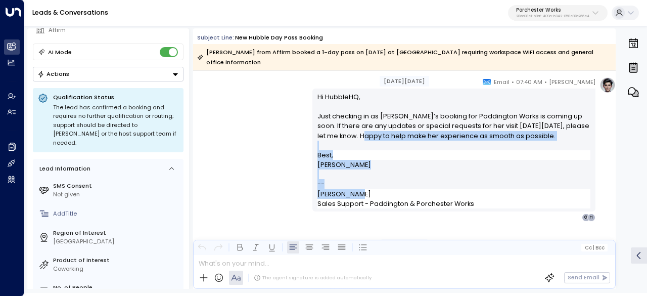
scroll to position [675, 0]
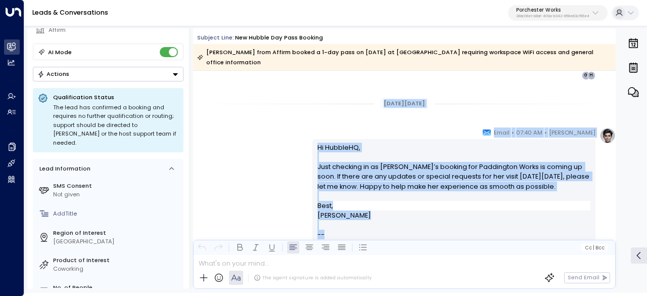
drag, startPoint x: 367, startPoint y: 143, endPoint x: 497, endPoint y: 125, distance: 131.1
click at [497, 125] on div "[DATE][DATE] H HubbleHQ • 05:08 PM • Email New Hubble Coworking Booking New Hub…" at bounding box center [404, 71] width 422 height 1350
copy div "Lor Ipsumd Sitametco Adipisc Eli seddo, Eiusmod tem inci u lab Etdolo magnaaliq…"
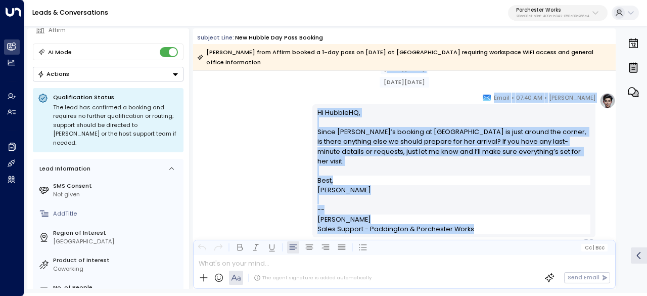
scroll to position [928, 0]
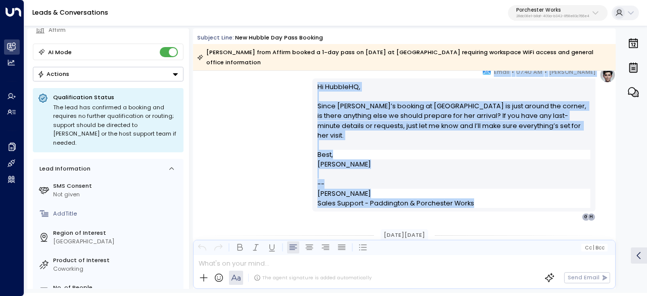
drag, startPoint x: 377, startPoint y: 145, endPoint x: 458, endPoint y: 201, distance: 98.4
copy div "ug 05, [DATE] [PERSON_NAME] • 07:40 AM • Email Hi HubbleHQ, Since [PERSON_NAME]…"
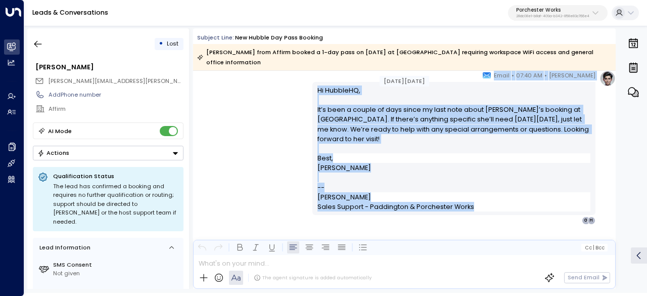
scroll to position [1132, 0]
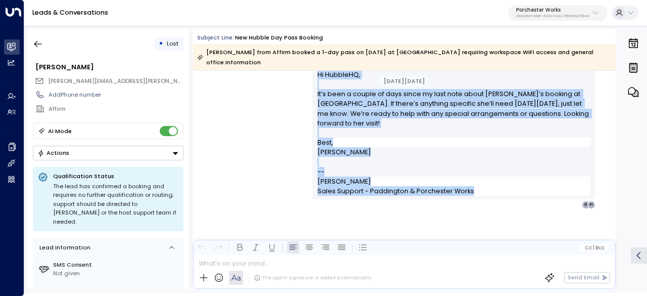
drag, startPoint x: 374, startPoint y: 193, endPoint x: 535, endPoint y: 199, distance: 160.8
copy div "Aug 08, 20 days ago Annie Ingle • 07:40 AM • Email Hi HubbleHQ, It’s been a cou…"
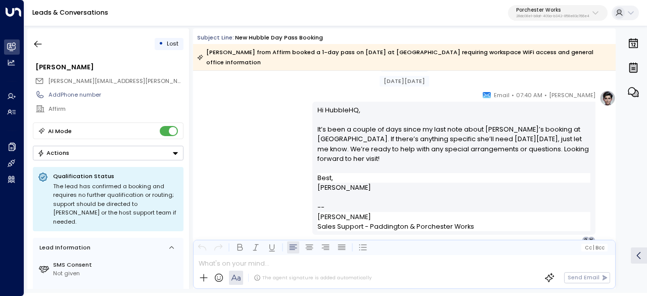
scroll to position [1376, 0]
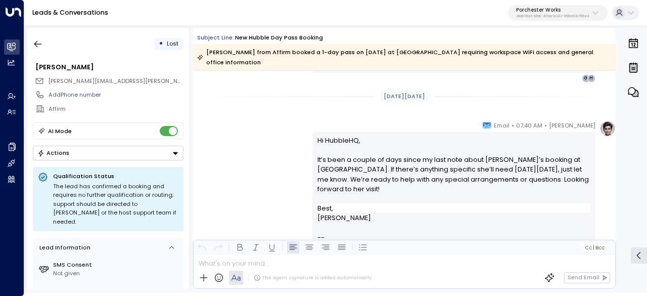
click at [509, 125] on span "Email" at bounding box center [502, 125] width 16 height 10
click at [491, 125] on icon at bounding box center [487, 125] width 8 height 6
click at [392, 91] on div "[DATE][DATE]" at bounding box center [405, 96] width 48 height 12
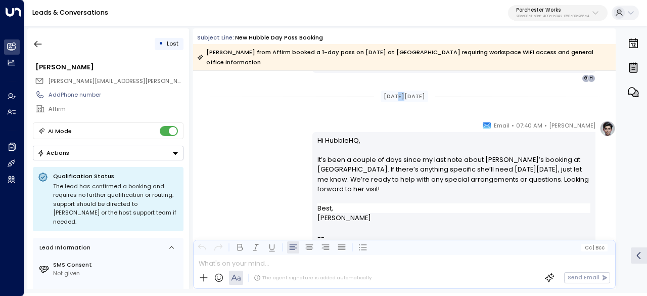
click at [392, 91] on div "[DATE][DATE]" at bounding box center [405, 96] width 48 height 12
click at [242, 37] on div "New Hubble Day Pass Booking" at bounding box center [279, 37] width 88 height 9
drag, startPoint x: 245, startPoint y: 37, endPoint x: 516, endPoint y: 64, distance: 273.2
click at [246, 37] on div "New Hubble Day Pass Booking" at bounding box center [279, 37] width 88 height 9
click at [139, 148] on button "Actions" at bounding box center [108, 153] width 151 height 15
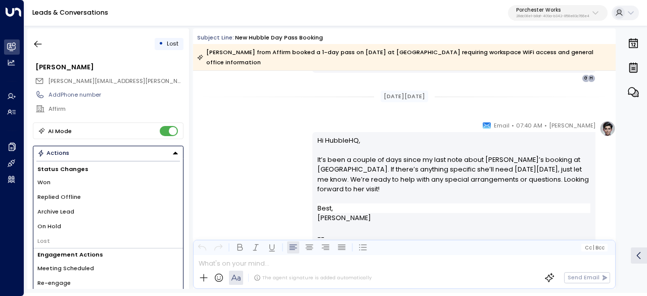
click at [139, 148] on button "Actions" at bounding box center [108, 153] width 151 height 15
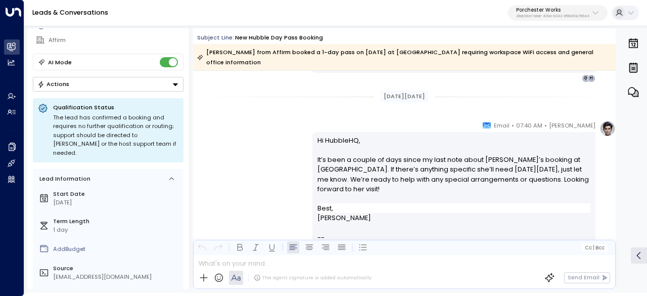
scroll to position [79, 0]
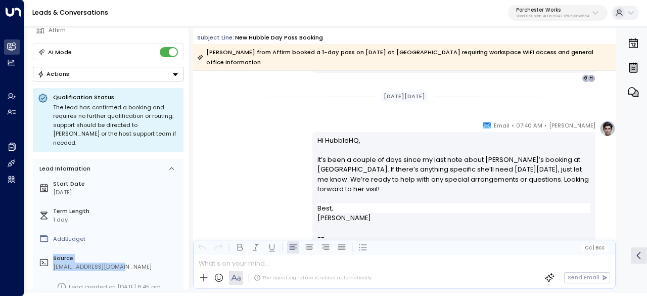
drag, startPoint x: 140, startPoint y: 254, endPoint x: 49, endPoint y: 249, distance: 91.6
click at [49, 251] on div "Source [EMAIL_ADDRESS][DOMAIN_NAME]" at bounding box center [108, 262] width 144 height 22
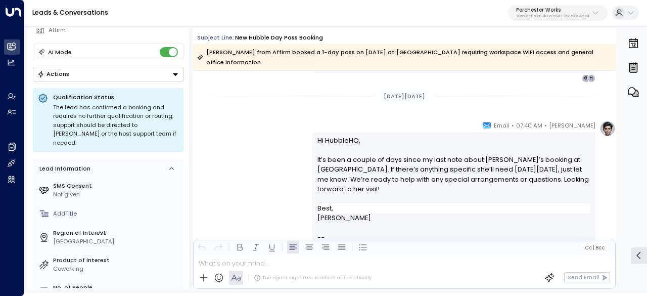
scroll to position [0, 0]
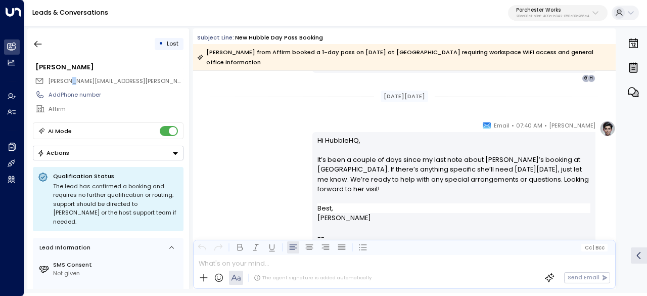
drag, startPoint x: 63, startPoint y: 78, endPoint x: 161, endPoint y: 84, distance: 97.7
click at [95, 78] on span "[PERSON_NAME][EMAIL_ADDRESS][PERSON_NAME][DOMAIN_NAME]" at bounding box center [144, 81] width 192 height 8
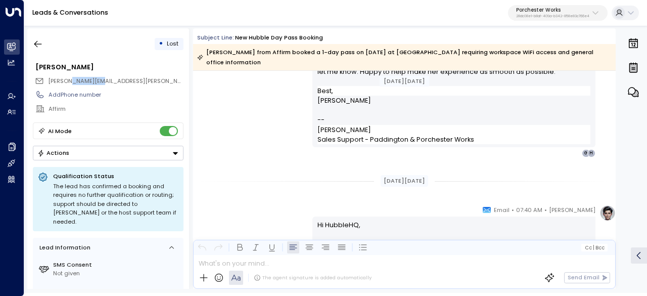
scroll to position [840, 0]
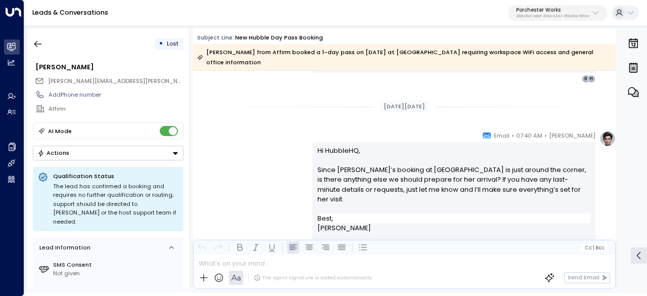
click at [424, 107] on div "[DATE][DATE]" at bounding box center [405, 107] width 48 height 12
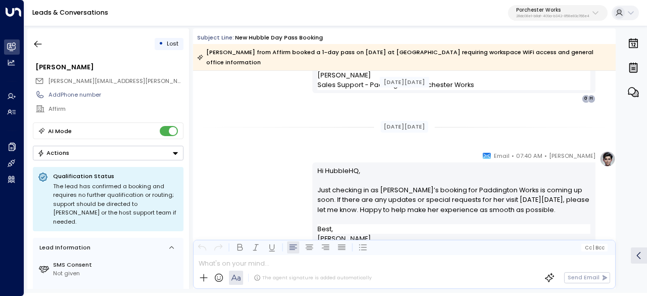
scroll to position [662, 0]
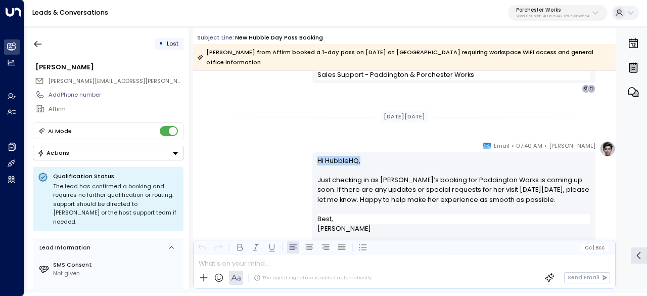
drag, startPoint x: 336, startPoint y: 160, endPoint x: 316, endPoint y: 161, distance: 19.2
click at [317, 161] on p "Hi HubbleHQ, Just checking in as [PERSON_NAME]’s booking for Paddington Works i…" at bounding box center [453, 185] width 273 height 58
copy p "Hi HubbleHQ,"
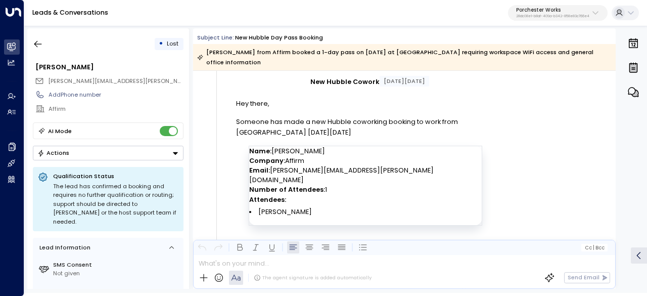
scroll to position [0, 0]
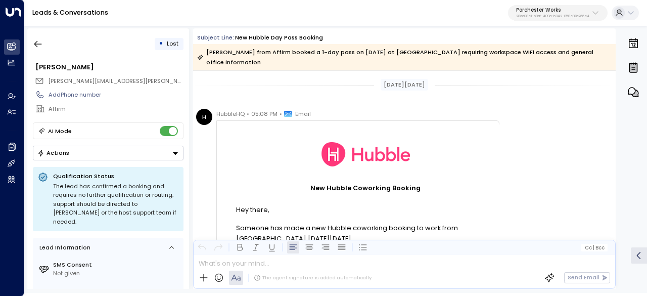
drag, startPoint x: 363, startPoint y: 129, endPoint x: 436, endPoint y: 134, distance: 73.5
drag, startPoint x: 429, startPoint y: 191, endPoint x: 307, endPoint y: 193, distance: 121.3
click at [307, 193] on p "New Hubble Coworking Booking" at bounding box center [365, 188] width 288 height 18
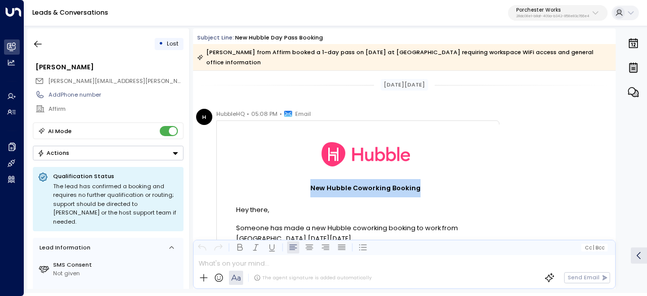
click at [311, 192] on p "New Hubble Coworking Booking" at bounding box center [365, 188] width 288 height 18
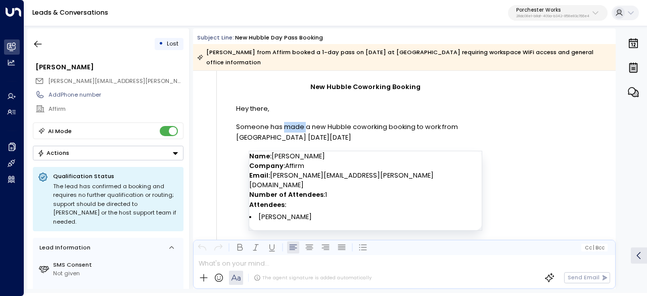
drag, startPoint x: 284, startPoint y: 120, endPoint x: 362, endPoint y: 137, distance: 79.7
click at [359, 136] on div "Hey there, Someone has made a new Hubble coworking booking to work from [GEOGRA…" at bounding box center [365, 179] width 259 height 151
click at [376, 139] on p "Someone has made a new Hubble coworking booking to work from [GEOGRAPHIC_DATA] …" at bounding box center [365, 132] width 259 height 21
drag, startPoint x: 308, startPoint y: 134, endPoint x: 421, endPoint y: 135, distance: 113.7
click at [421, 135] on p "Someone has made a new Hubble coworking booking to work from [GEOGRAPHIC_DATA] …" at bounding box center [365, 132] width 259 height 21
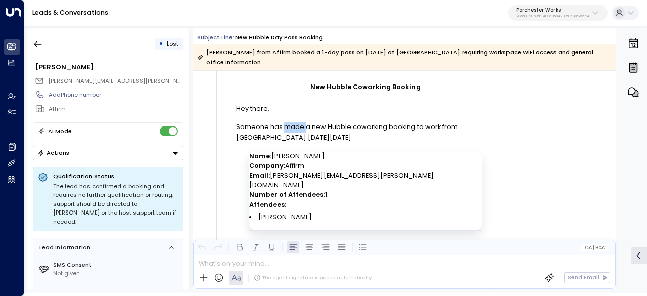
click at [421, 135] on p "Someone has made a new Hubble coworking booking to work from [GEOGRAPHIC_DATA] …" at bounding box center [365, 132] width 259 height 21
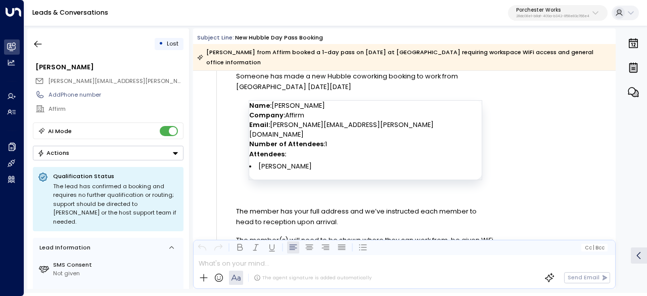
click at [319, 139] on td "Number of Attendees: 1" at bounding box center [353, 144] width 209 height 10
drag, startPoint x: 288, startPoint y: 133, endPoint x: 311, endPoint y: 133, distance: 23.2
click at [299, 139] on strong "Number of Attendees:" at bounding box center [287, 143] width 76 height 9
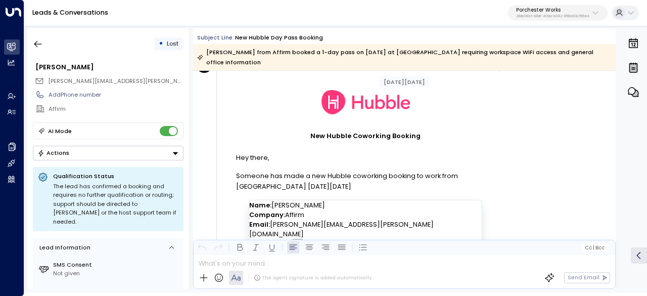
scroll to position [51, 0]
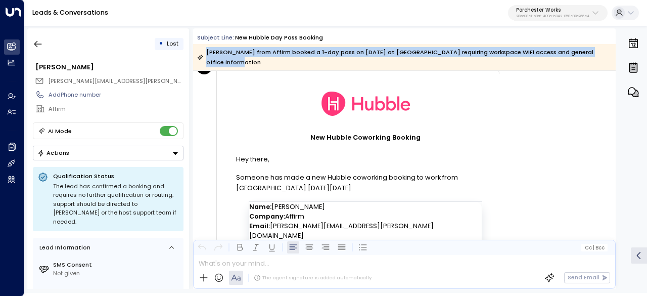
drag, startPoint x: 212, startPoint y: 62, endPoint x: 305, endPoint y: 60, distance: 93.5
click at [297, 59] on div "[PERSON_NAME] from Affirm booked a 1-day pass on [DATE] at [GEOGRAPHIC_DATA] re…" at bounding box center [403, 57] width 413 height 20
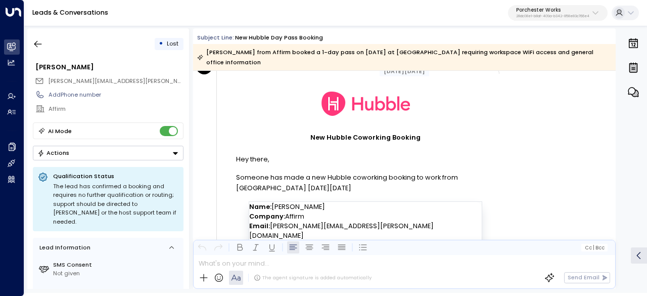
click at [305, 60] on div "[PERSON_NAME] from Affirm booked a 1-day pass on [DATE] at [GEOGRAPHIC_DATA] re…" at bounding box center [403, 57] width 413 height 20
drag, startPoint x: 256, startPoint y: 45, endPoint x: 348, endPoint y: 49, distance: 91.6
click at [345, 49] on div "[PERSON_NAME] from Affirm booked a 1-day pass on [DATE] at [GEOGRAPHIC_DATA] re…" at bounding box center [404, 57] width 422 height 26
click at [348, 49] on div "[PERSON_NAME] from Affirm booked a 1-day pass on [DATE] at [GEOGRAPHIC_DATA] re…" at bounding box center [403, 57] width 413 height 20
drag, startPoint x: 277, startPoint y: 53, endPoint x: 502, endPoint y: 59, distance: 225.5
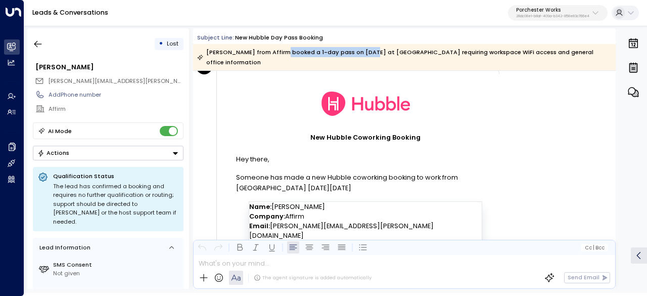
click at [491, 59] on div "[PERSON_NAME] from Affirm booked a 1-day pass on [DATE] at [GEOGRAPHIC_DATA] re…" at bounding box center [403, 57] width 413 height 20
click at [514, 60] on div "[PERSON_NAME] from Affirm booked a 1-day pass on [DATE] at [GEOGRAPHIC_DATA] re…" at bounding box center [403, 57] width 413 height 20
drag, startPoint x: 306, startPoint y: 46, endPoint x: 427, endPoint y: 57, distance: 121.2
click at [406, 56] on div "[PERSON_NAME] from Affirm booked a 1-day pass on [DATE] at [GEOGRAPHIC_DATA] re…" at bounding box center [404, 57] width 422 height 26
click at [428, 57] on div "[PERSON_NAME] from Affirm booked a 1-day pass on [DATE] at [GEOGRAPHIC_DATA] re…" at bounding box center [403, 57] width 413 height 20
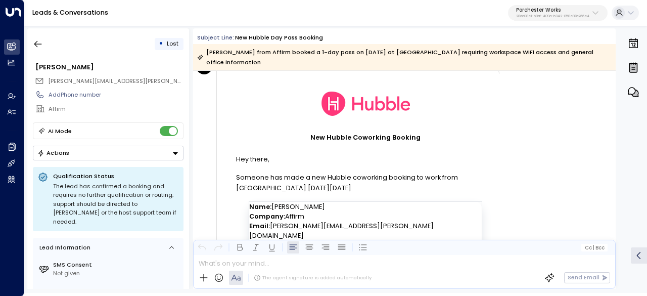
click at [390, 56] on div "[PERSON_NAME] from Affirm booked a 1-day pass on [DATE] at [GEOGRAPHIC_DATA] re…" at bounding box center [403, 57] width 413 height 20
drag, startPoint x: 338, startPoint y: 44, endPoint x: 466, endPoint y: 51, distance: 128.6
click at [416, 46] on div "[PERSON_NAME] from Affirm booked a 1-day pass on [DATE] at [GEOGRAPHIC_DATA] re…" at bounding box center [404, 57] width 422 height 26
click at [486, 53] on div "[PERSON_NAME] from Affirm booked a 1-day pass on [DATE] at [GEOGRAPHIC_DATA] re…" at bounding box center [403, 57] width 413 height 20
drag, startPoint x: 423, startPoint y: 53, endPoint x: 509, endPoint y: 63, distance: 86.0
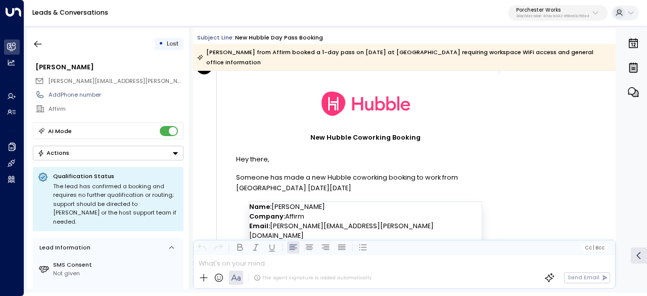
click at [509, 63] on div "[PERSON_NAME] from Affirm booked a 1-day pass on [DATE] at [GEOGRAPHIC_DATA] re…" at bounding box center [403, 57] width 413 height 20
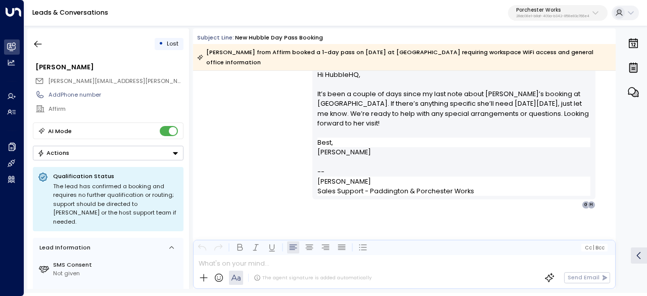
scroll to position [1133, 0]
